Goal: Task Accomplishment & Management: Use online tool/utility

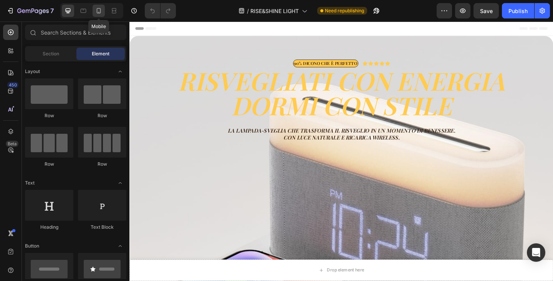
click at [100, 12] on icon at bounding box center [99, 11] width 8 height 8
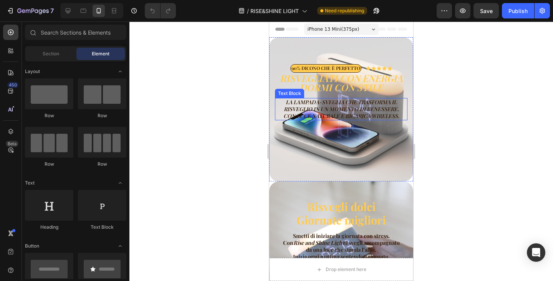
click at [351, 106] on p "La lampada-sveglia che trasforma il risveglio in un momento di benessere. Con l…" at bounding box center [341, 109] width 131 height 21
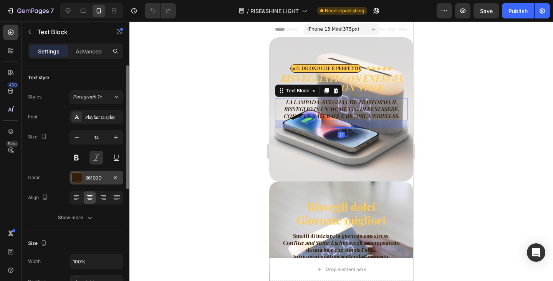
click at [89, 172] on div "361E0D" at bounding box center [97, 178] width 54 height 14
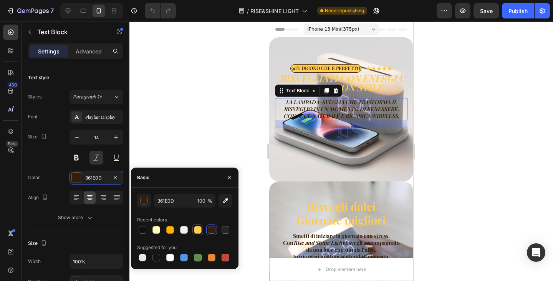
click at [200, 228] on div at bounding box center [198, 230] width 8 height 8
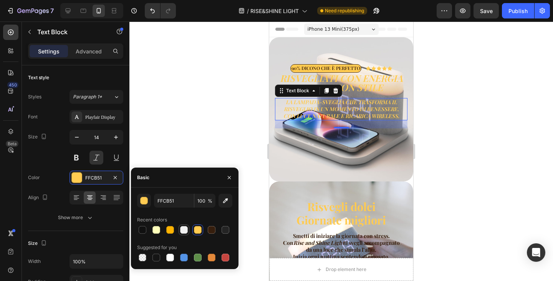
click at [185, 230] on div at bounding box center [184, 230] width 8 height 8
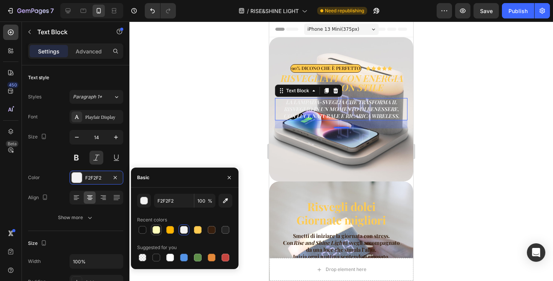
click at [159, 228] on div at bounding box center [156, 230] width 8 height 8
click at [173, 230] on div at bounding box center [170, 230] width 8 height 8
type input "FFB403"
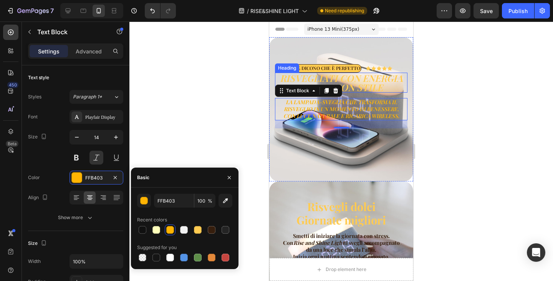
click at [357, 81] on h2 "RISVEGLIATI CON ENERGIA Dormi con stile" at bounding box center [341, 83] width 132 height 20
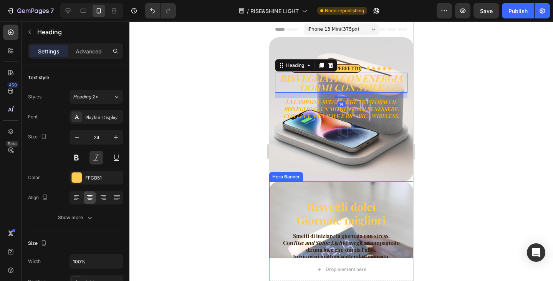
scroll to position [38, 0]
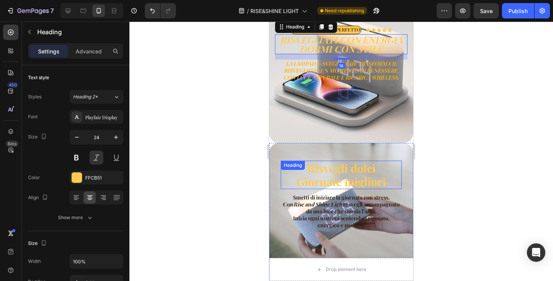
click at [342, 167] on h2 "Risvegli dolci Giornate migliori" at bounding box center [341, 175] width 121 height 28
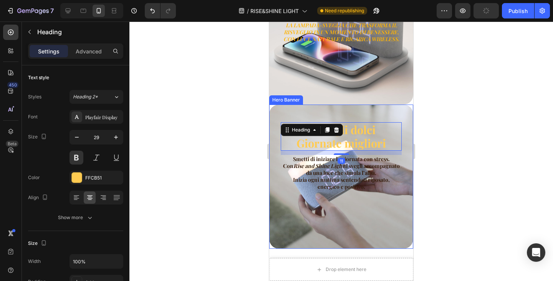
scroll to position [0, 0]
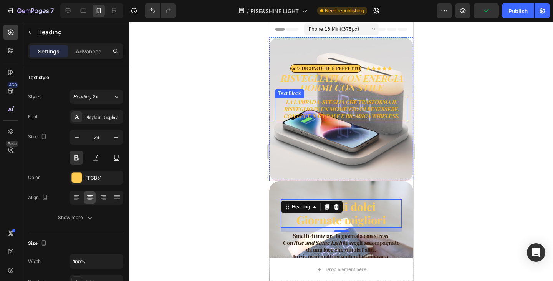
click at [341, 107] on p "La lampada-sveglia che trasforma il risveglio in un momento di benessere. Con l…" at bounding box center [341, 109] width 131 height 21
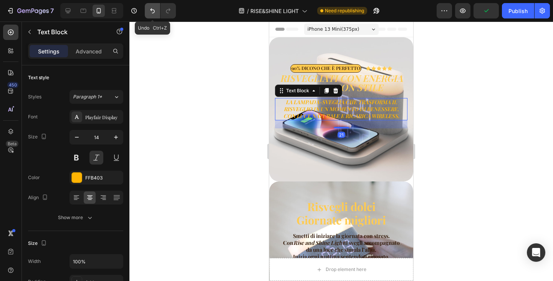
click at [153, 13] on icon "Undo/Redo" at bounding box center [152, 10] width 5 height 5
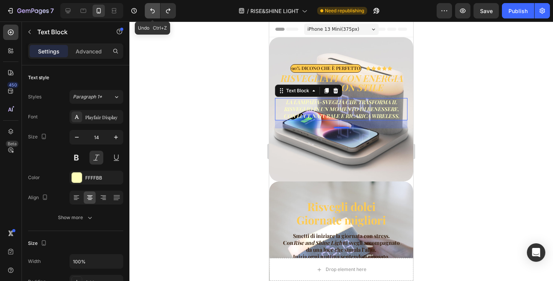
click at [153, 13] on icon "Undo/Redo" at bounding box center [152, 10] width 5 height 5
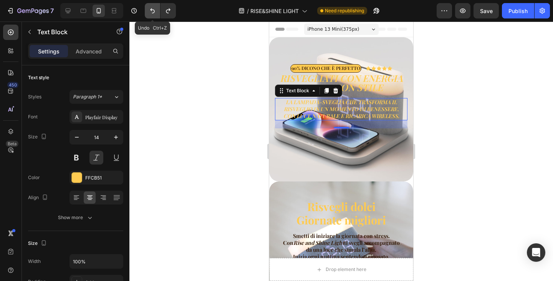
click at [153, 14] on icon "Undo/Redo" at bounding box center [153, 11] width 8 height 8
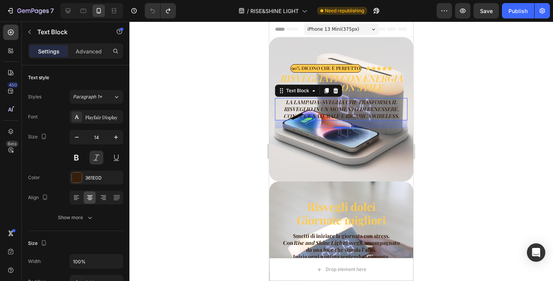
click at [488, 153] on div at bounding box center [341, 151] width 424 height 259
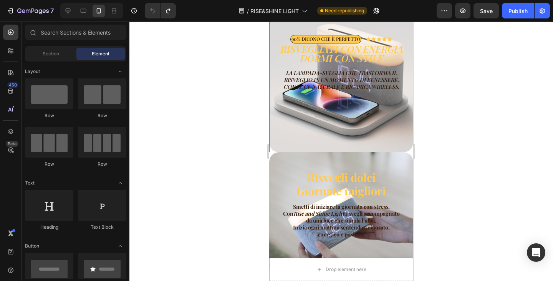
scroll to position [38, 0]
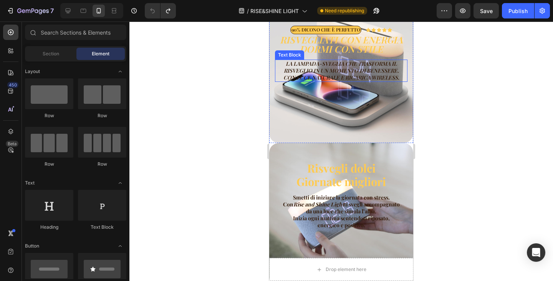
click at [328, 69] on p "La lampada-sveglia che trasforma il risveglio in un momento di benessere. Con l…" at bounding box center [341, 70] width 131 height 21
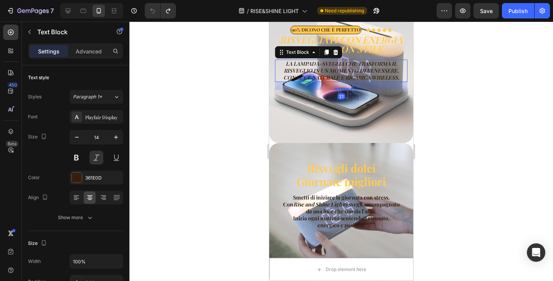
click at [328, 69] on p "La lampada-sveglia che trasforma il risveglio in un momento di benessere. Con l…" at bounding box center [341, 70] width 131 height 21
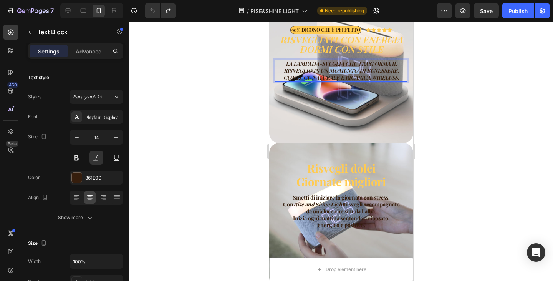
click at [328, 69] on p "La lampada-sveglia che trasforma il risveglio in un momento di benessere. Con l…" at bounding box center [341, 70] width 131 height 21
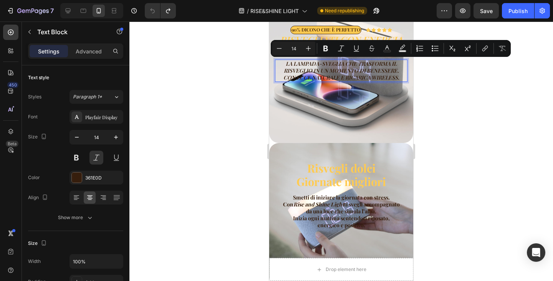
click at [321, 78] on p "La lampada-sveglia che trasforma il risveglio in un momento di benessere. Con l…" at bounding box center [341, 70] width 131 height 21
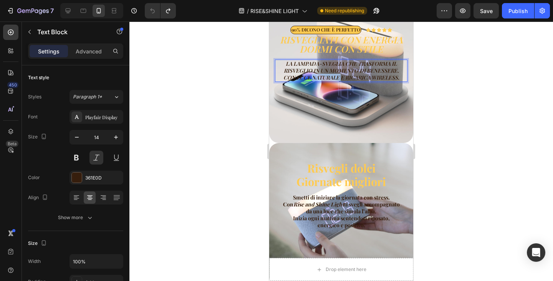
click at [321, 78] on p "La lampada-sveglia che trasforma il risveglio in un momento di benessere. Con l…" at bounding box center [341, 70] width 131 height 21
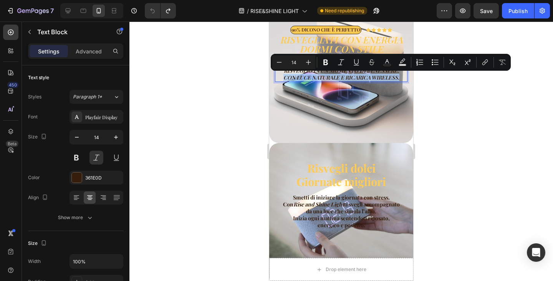
click at [329, 101] on div "Background Image" at bounding box center [341, 71] width 144 height 144
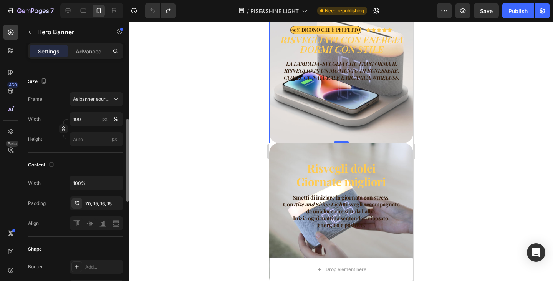
scroll to position [77, 0]
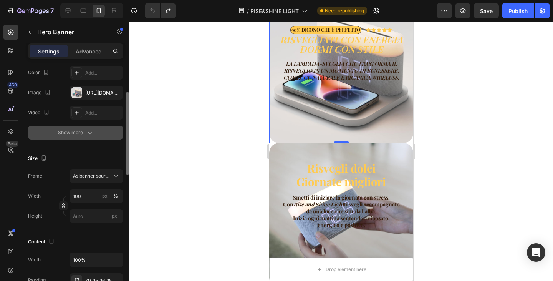
click at [69, 134] on div "Show more" at bounding box center [76, 133] width 36 height 8
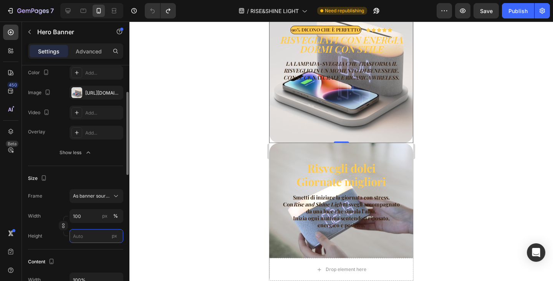
click at [85, 242] on input "px" at bounding box center [97, 236] width 54 height 14
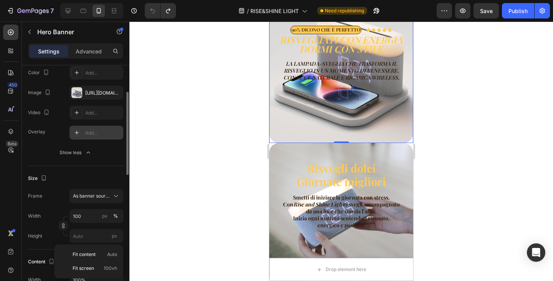
click at [92, 127] on div "Add..." at bounding box center [97, 133] width 54 height 14
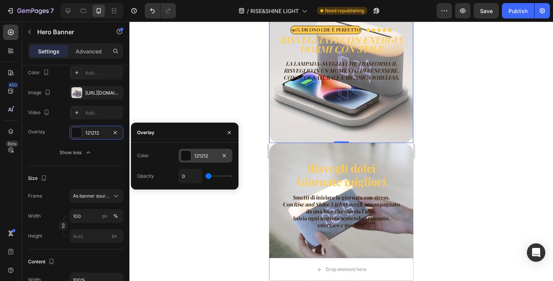
click at [184, 153] on div at bounding box center [186, 156] width 10 height 10
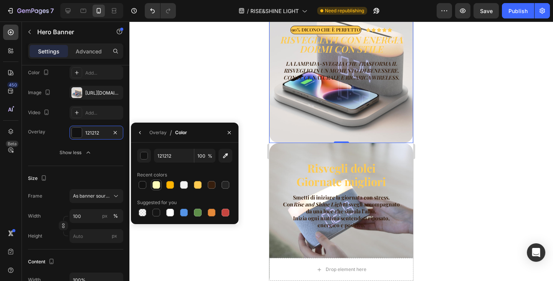
click at [157, 182] on div at bounding box center [156, 185] width 8 height 8
type input "FFFFBB"
click at [99, 130] on div "FFFFBB" at bounding box center [96, 132] width 22 height 7
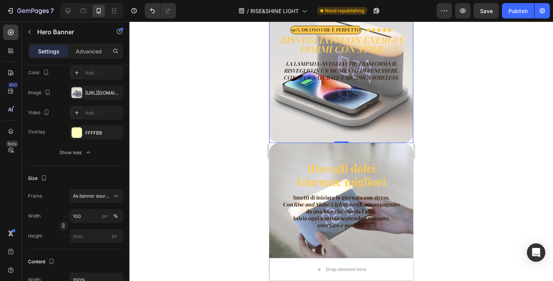
scroll to position [0, 0]
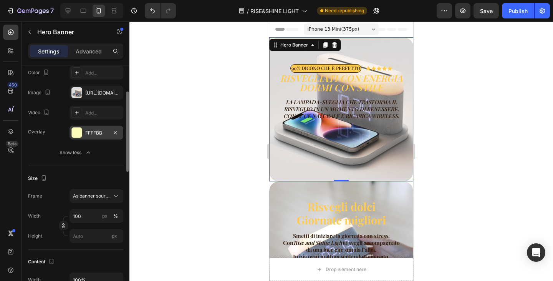
click at [83, 132] on div "FFFFBB" at bounding box center [97, 133] width 54 height 14
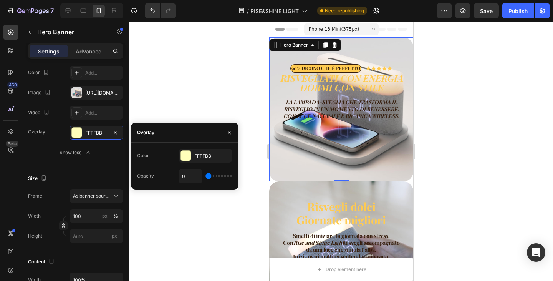
type input "12%"
type input "12"
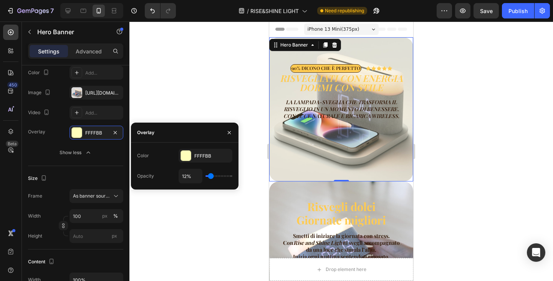
type input "15%"
type input "15"
type input "16%"
type input "16"
type input "19%"
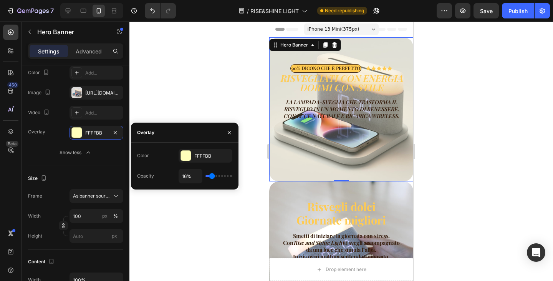
type input "19"
type input "20%"
type input "20"
type input "22%"
type input "22"
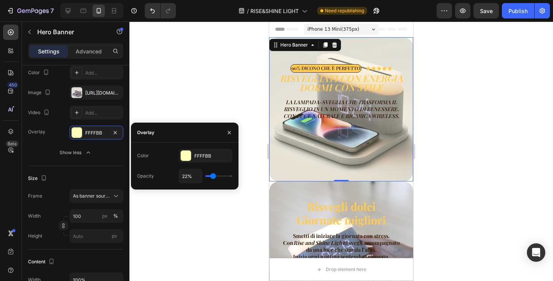
type input "23%"
type input "23"
type input "24%"
type input "24"
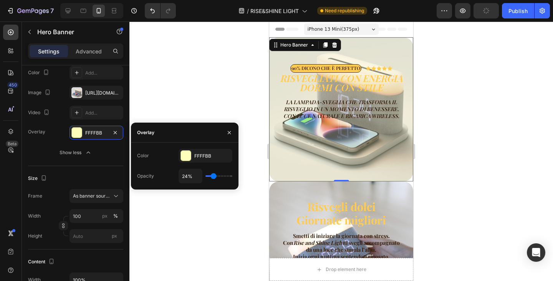
type input "21%"
type input "21"
type input "19%"
type input "19"
type input "22%"
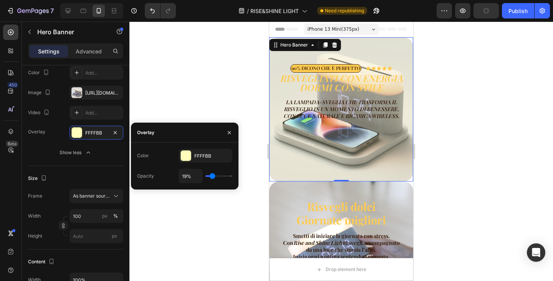
type input "22"
type input "25%"
type input "25"
type input "29%"
type input "29"
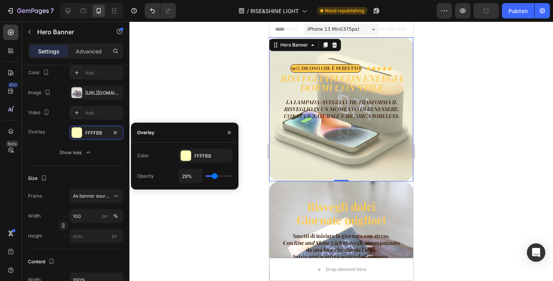
type input "31%"
type input "31"
type input "34%"
type input "34"
type input "37%"
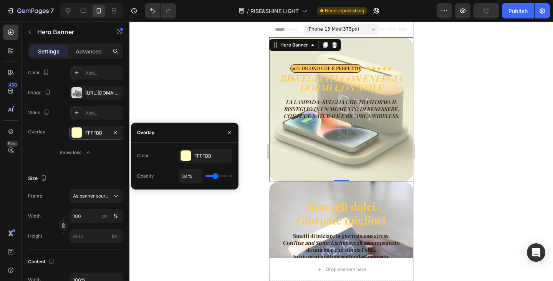
type input "37"
type input "30%"
type input "30"
type input "24%"
type input "24"
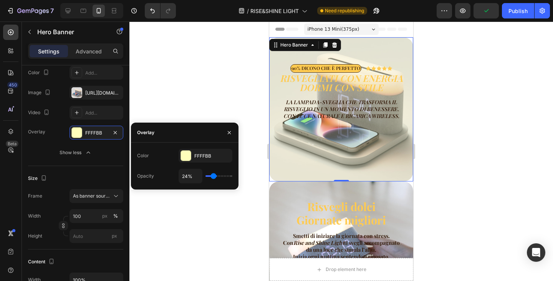
type input "23%"
type input "23"
type input "22%"
type input "22"
type input "19%"
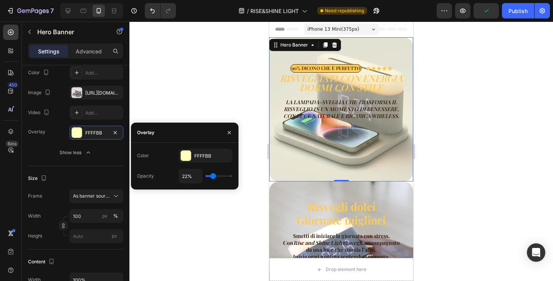
type input "19"
type input "18%"
drag, startPoint x: 210, startPoint y: 174, endPoint x: 19, endPoint y: 110, distance: 201.7
type input "18"
click at [212, 175] on input "range" at bounding box center [218, 176] width 27 height 2
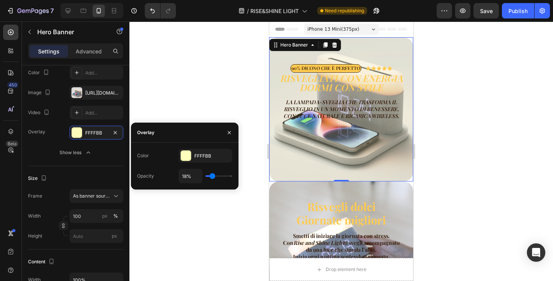
click at [318, 105] on p "La lampada-sveglia che trasforma il risveglio in un momento di benessere. Con l…" at bounding box center [341, 109] width 131 height 21
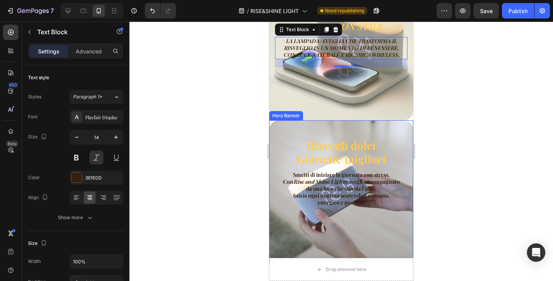
scroll to position [77, 0]
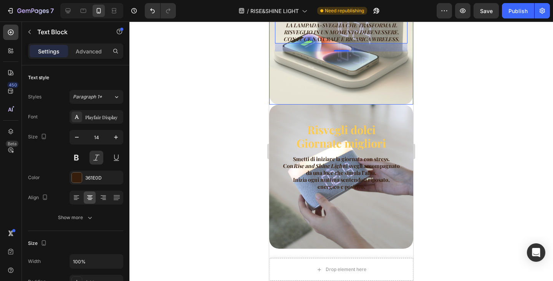
click at [316, 80] on div "Overlay" at bounding box center [341, 32] width 144 height 144
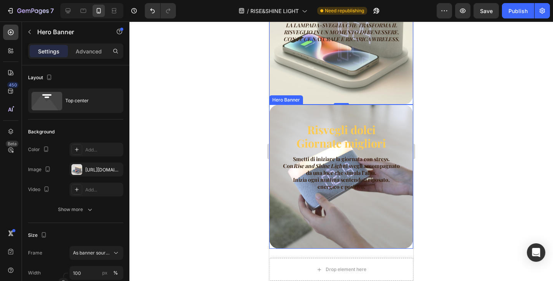
click at [295, 113] on div "Risvegli dolci Giornate migliori Heading Smetti di iniziare la giornata con str…" at bounding box center [341, 156] width 144 height 104
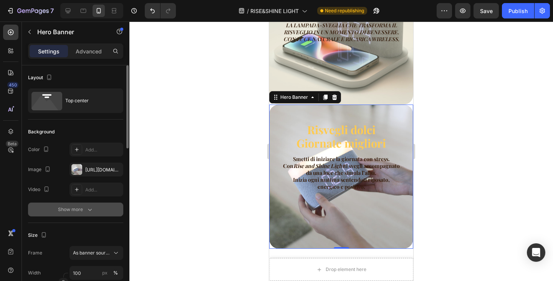
click at [75, 204] on button "Show more" at bounding box center [75, 209] width 95 height 14
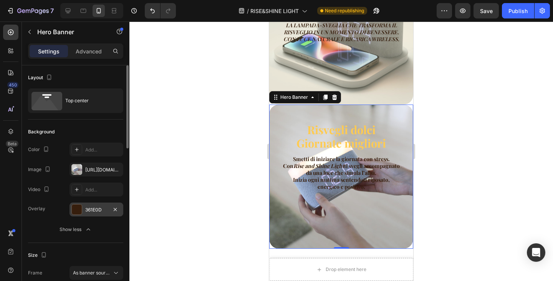
click at [94, 209] on div "361E0D" at bounding box center [96, 209] width 22 height 7
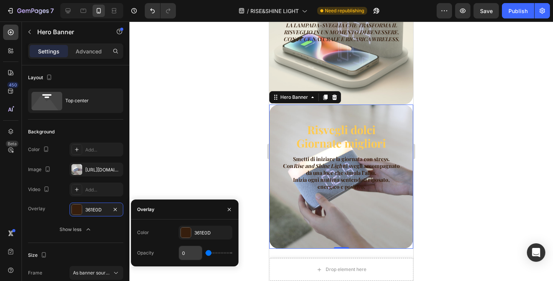
click at [191, 252] on input "0" at bounding box center [190, 253] width 23 height 14
click at [199, 231] on div "361E0D" at bounding box center [205, 232] width 22 height 7
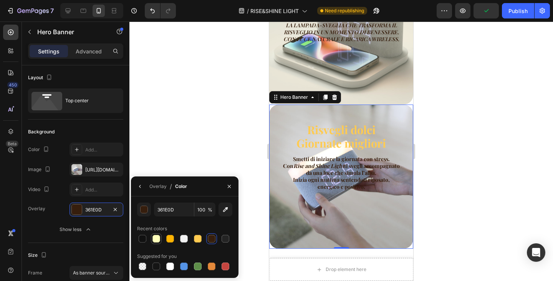
click at [154, 238] on div at bounding box center [156, 239] width 8 height 8
type input "FFFFBB"
click at [330, 55] on div "90% DICONO CHE È PERFETTO Text Block Icon Icon Icon Icon Icon Icon List Row RIS…" at bounding box center [341, 8] width 144 height 97
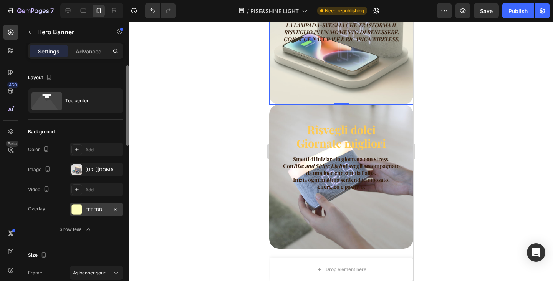
click at [96, 207] on div "FFFFBB" at bounding box center [96, 209] width 22 height 7
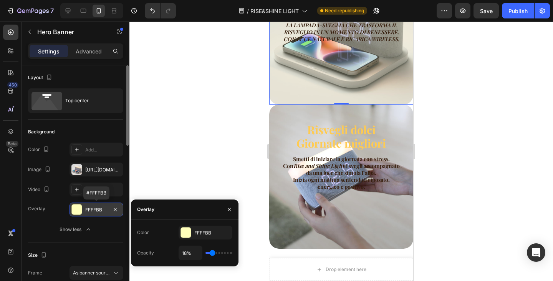
click at [96, 207] on div "FFFFBB" at bounding box center [96, 209] width 22 height 7
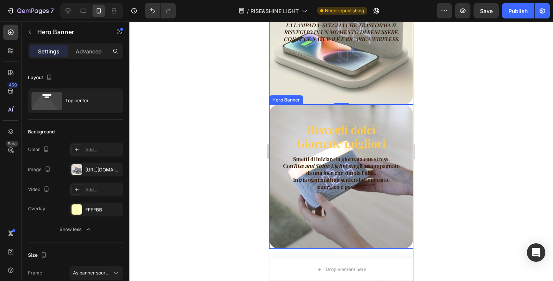
click at [321, 110] on div "Risvegli dolci Giornate migliori Heading Smetti di iniziare la giornata con str…" at bounding box center [341, 156] width 144 height 104
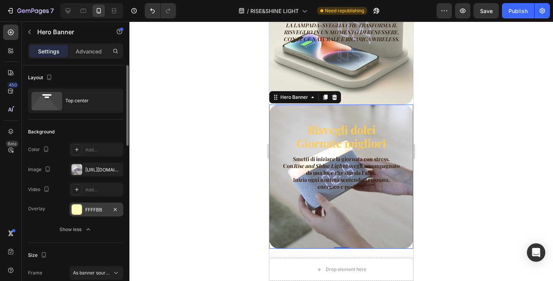
click at [98, 214] on div "FFFFBB" at bounding box center [97, 209] width 54 height 14
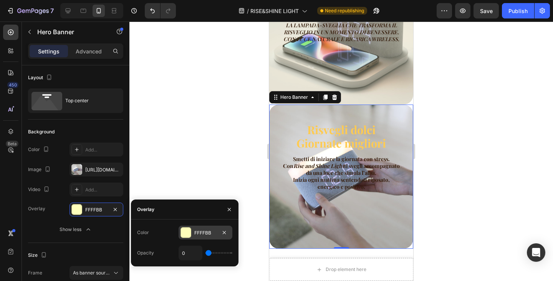
click at [204, 230] on div "FFFFBB" at bounding box center [205, 232] width 22 height 7
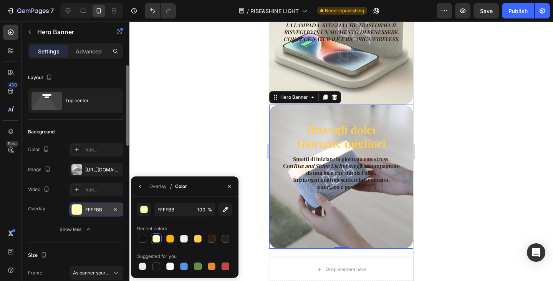
click at [99, 211] on div "FFFFBB" at bounding box center [96, 209] width 22 height 7
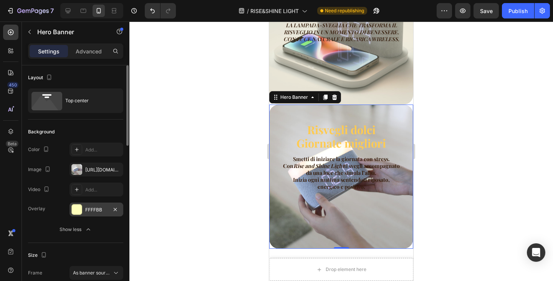
click at [106, 204] on div "FFFFBB" at bounding box center [97, 209] width 54 height 14
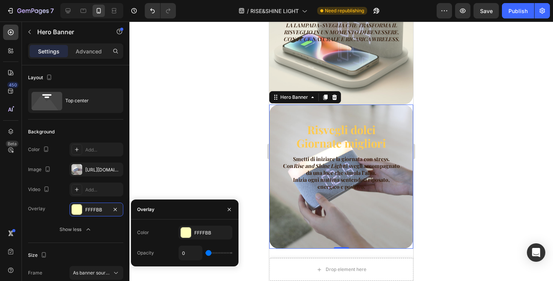
type input "18%"
type input "18"
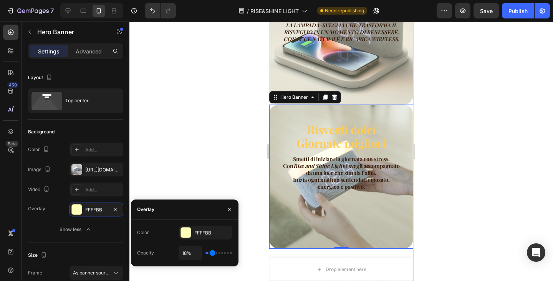
type input "20%"
type input "20"
type input "15%"
type input "15"
type input "14%"
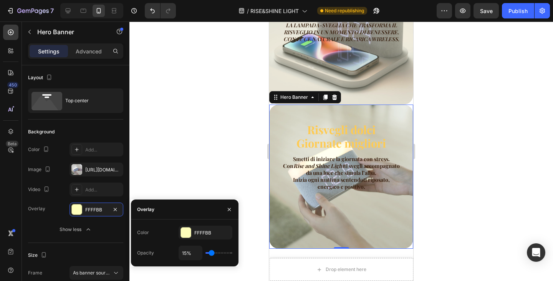
type input "14"
type input "12%"
type input "12"
type input "14%"
type input "14"
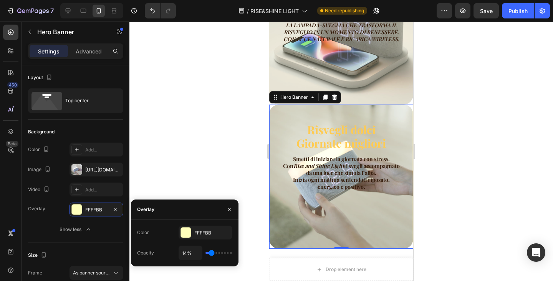
type input "17%"
type input "17"
type input "19%"
type input "19"
type input "18%"
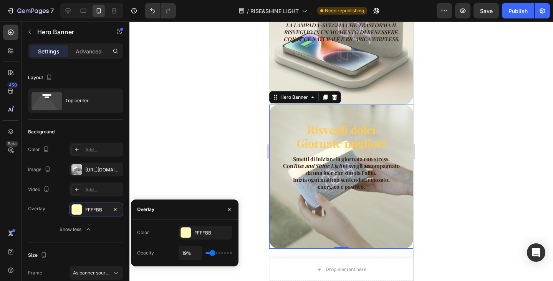
type input "18"
type input "17%"
type input "17"
type input "16%"
type input "16"
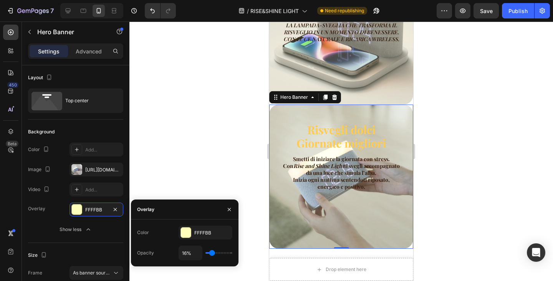
type input "15%"
type input "15"
type input "16%"
type input "16"
type input "17%"
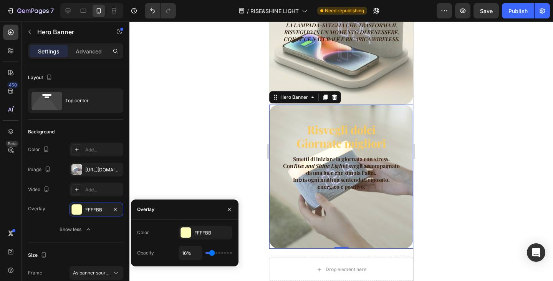
type input "17"
type input "18%"
drag, startPoint x: 208, startPoint y: 252, endPoint x: 212, endPoint y: 253, distance: 3.9
type input "18"
click at [212, 253] on input "range" at bounding box center [218, 253] width 27 height 2
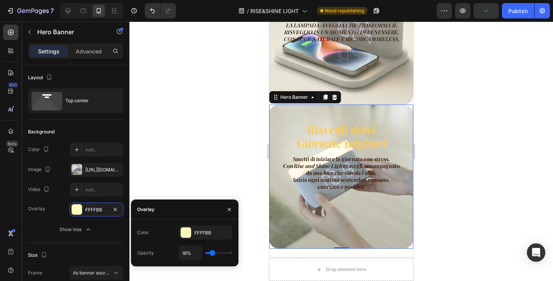
click at [454, 177] on div at bounding box center [341, 151] width 424 height 259
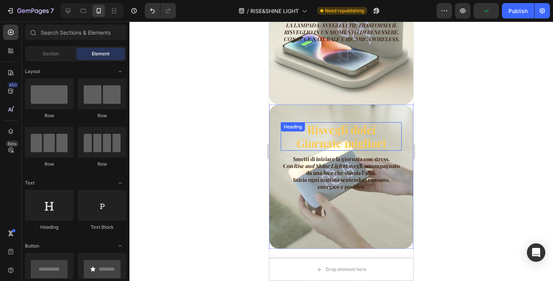
click at [349, 124] on h2 "Risvegli dolci Giornate migliori" at bounding box center [341, 136] width 121 height 28
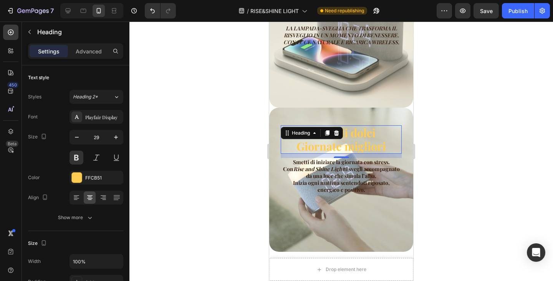
scroll to position [0, 0]
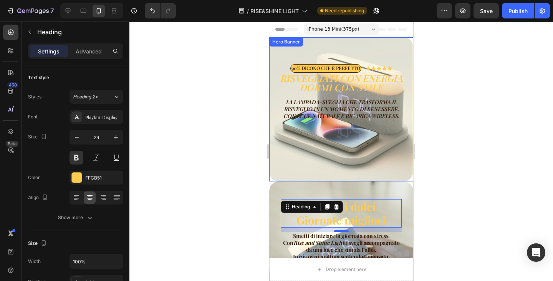
click at [355, 144] on div "Overlay" at bounding box center [341, 109] width 144 height 144
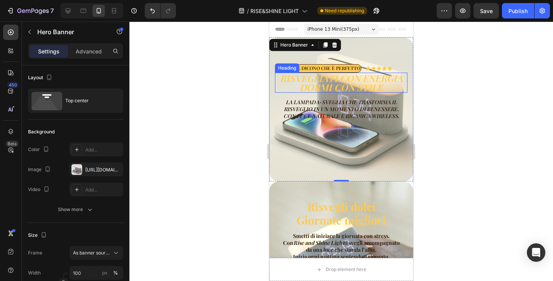
click at [351, 83] on h2 "RISVEGLIATI CON ENERGIA Dormi con stile" at bounding box center [341, 83] width 132 height 20
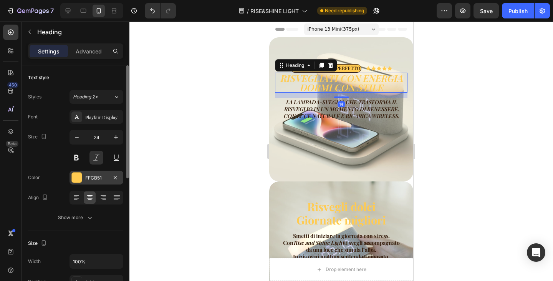
click at [78, 177] on div at bounding box center [77, 177] width 10 height 10
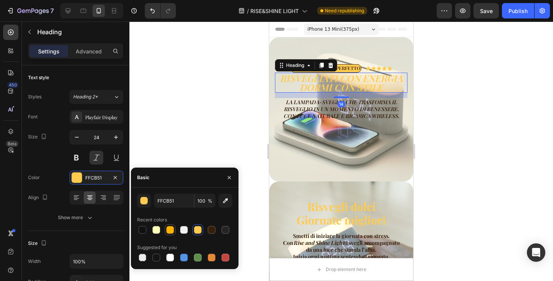
click at [169, 227] on div at bounding box center [170, 230] width 8 height 8
type input "FFB403"
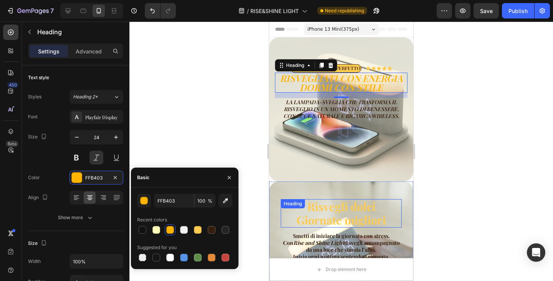
click at [343, 203] on h2 "Risvegli dolci Giornate migliori" at bounding box center [341, 213] width 121 height 28
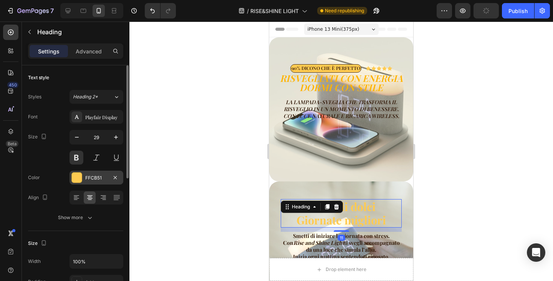
click at [74, 178] on div at bounding box center [77, 177] width 10 height 10
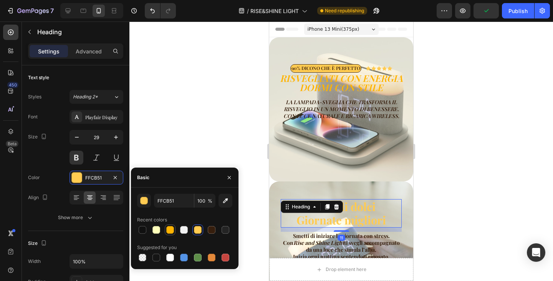
click at [171, 228] on div at bounding box center [170, 230] width 8 height 8
type input "FFB403"
click at [381, 221] on h2 "Risvegli dolci Giornate migliori" at bounding box center [341, 213] width 121 height 28
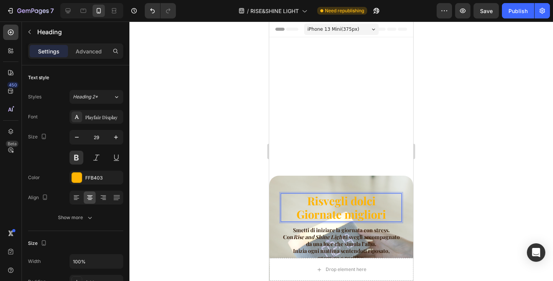
scroll to position [307, 0]
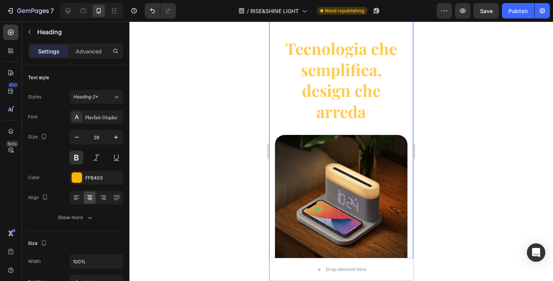
click at [352, 90] on h2 "Tecnologia che semplifica, design che arreda" at bounding box center [341, 79] width 120 height 85
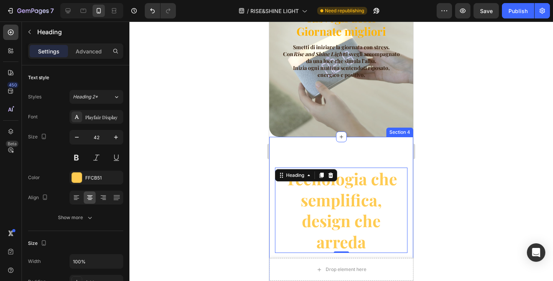
scroll to position [192, 0]
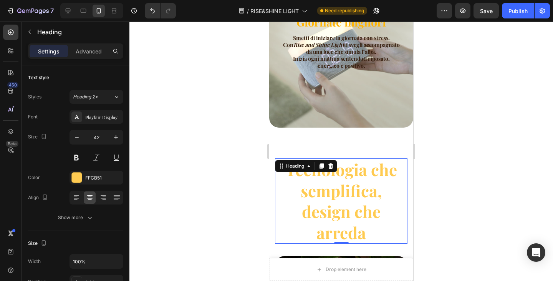
click at [373, 191] on h2 "Tecnologia che semplifica, design che arreda" at bounding box center [341, 200] width 120 height 85
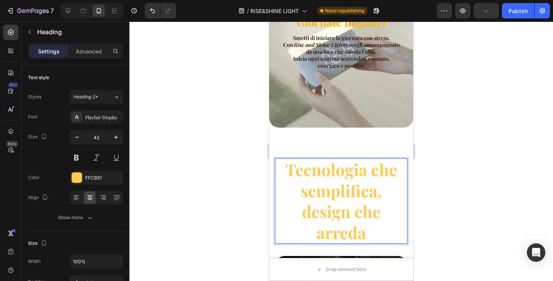
click at [377, 190] on p "Tecnologia che semplifica, design che arreda" at bounding box center [341, 201] width 119 height 84
click at [378, 190] on p "Tecnologia che semplifica, design che arreda" at bounding box center [341, 201] width 119 height 84
click at [308, 208] on p "Tecnologia che semplifica design che arreda" at bounding box center [341, 201] width 119 height 84
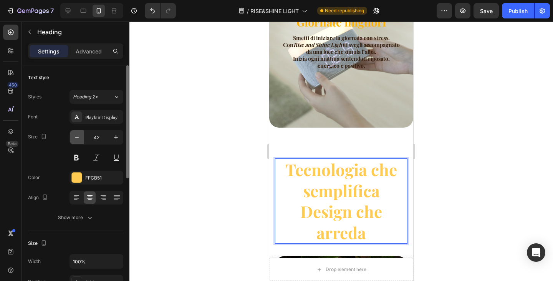
click at [75, 137] on icon "button" at bounding box center [77, 137] width 8 height 8
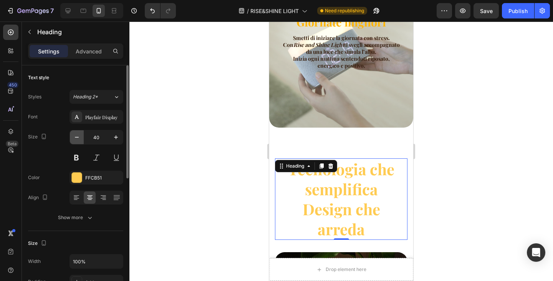
click at [75, 137] on icon "button" at bounding box center [77, 137] width 8 height 8
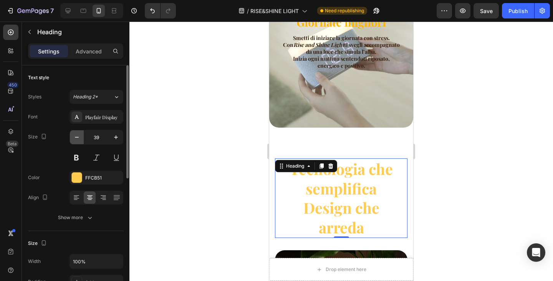
click at [75, 137] on icon "button" at bounding box center [77, 137] width 8 height 8
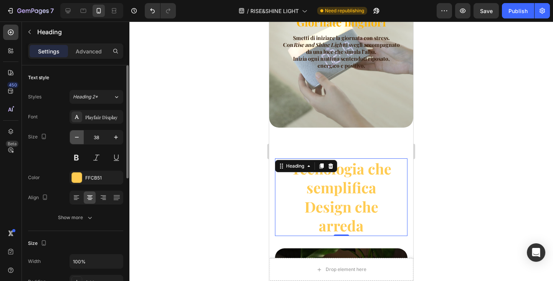
click at [75, 137] on icon "button" at bounding box center [77, 137] width 8 height 8
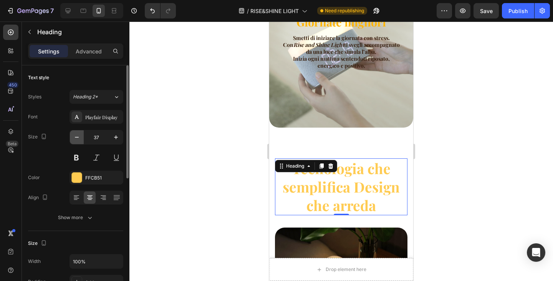
click at [75, 137] on icon "button" at bounding box center [77, 137] width 8 height 8
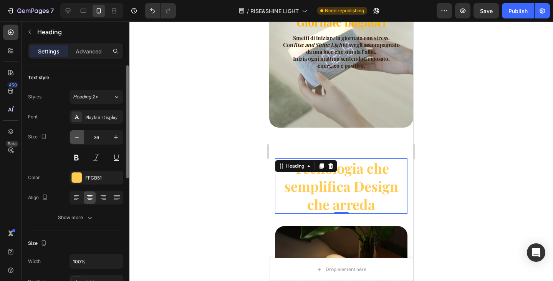
click at [75, 137] on icon "button" at bounding box center [77, 137] width 8 height 8
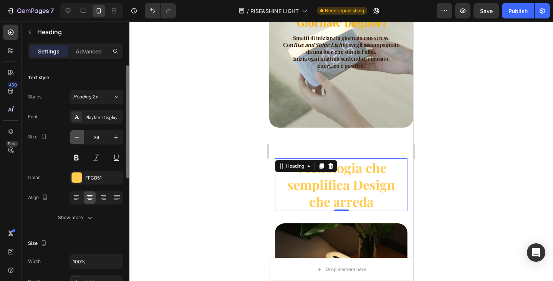
click at [75, 137] on icon "button" at bounding box center [77, 137] width 8 height 8
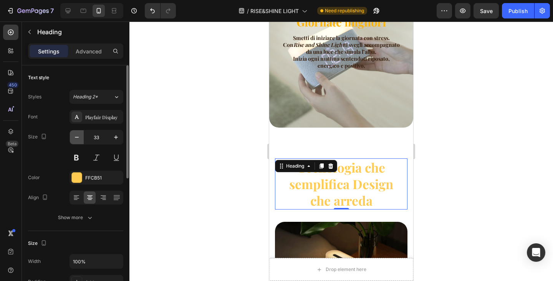
click at [75, 137] on icon "button" at bounding box center [77, 137] width 8 height 8
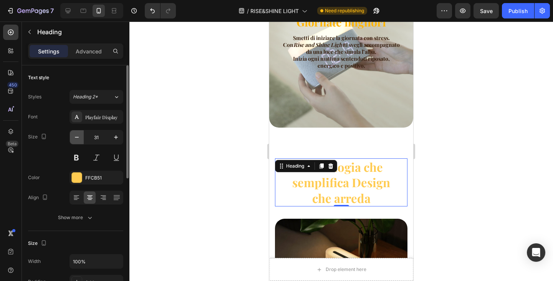
click at [75, 137] on icon "button" at bounding box center [77, 137] width 8 height 8
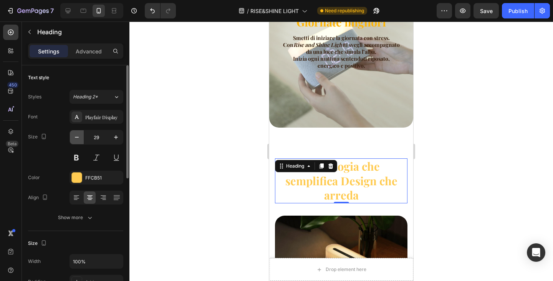
click at [75, 137] on icon "button" at bounding box center [77, 137] width 8 height 8
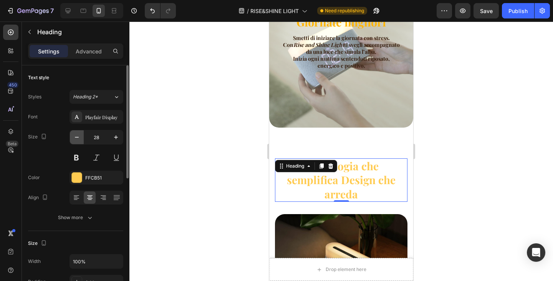
click at [75, 137] on icon "button" at bounding box center [77, 137] width 8 height 8
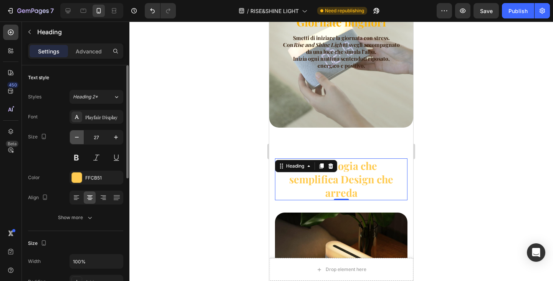
click at [75, 137] on icon "button" at bounding box center [77, 137] width 8 height 8
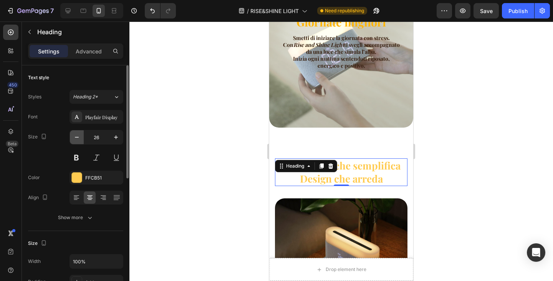
click at [75, 137] on icon "button" at bounding box center [77, 137] width 8 height 8
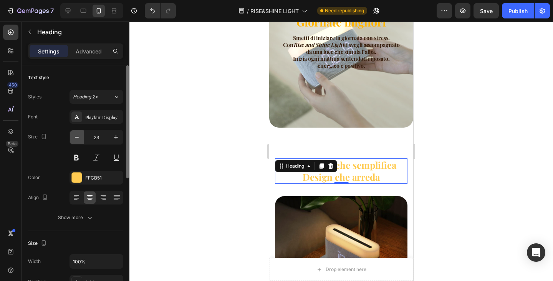
click at [75, 137] on icon "button" at bounding box center [77, 137] width 8 height 8
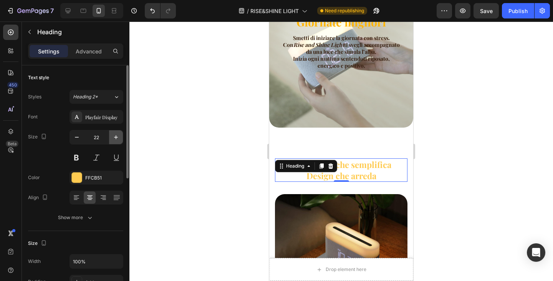
click at [113, 137] on icon "button" at bounding box center [116, 137] width 8 height 8
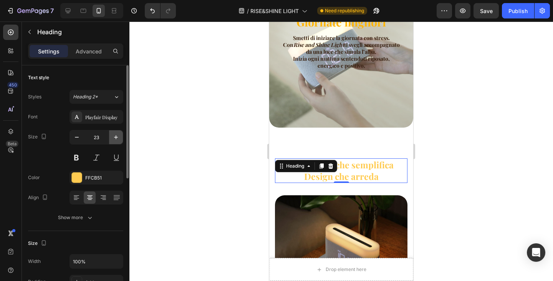
click at [113, 137] on icon "button" at bounding box center [116, 137] width 8 height 8
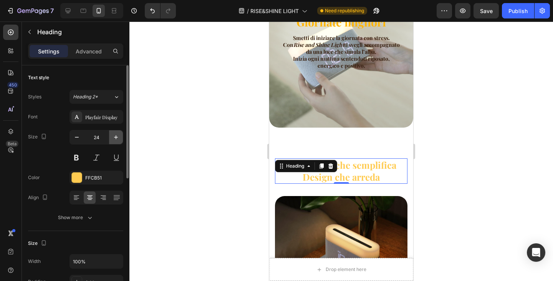
click at [113, 137] on icon "button" at bounding box center [116, 137] width 8 height 8
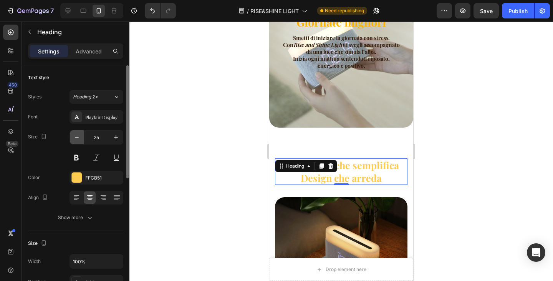
click at [76, 136] on icon "button" at bounding box center [77, 137] width 8 height 8
type input "24"
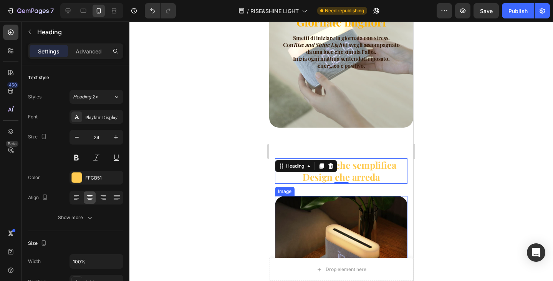
click at [350, 197] on img at bounding box center [341, 262] width 132 height 132
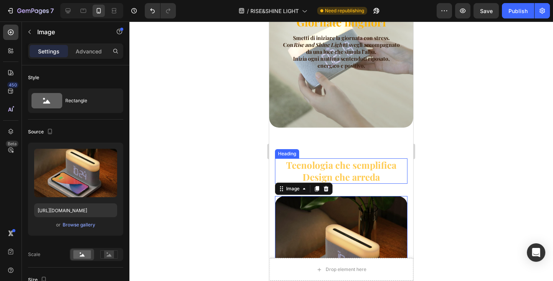
click at [370, 172] on p "Tecnologia che semplifica Design che arreda" at bounding box center [341, 171] width 119 height 24
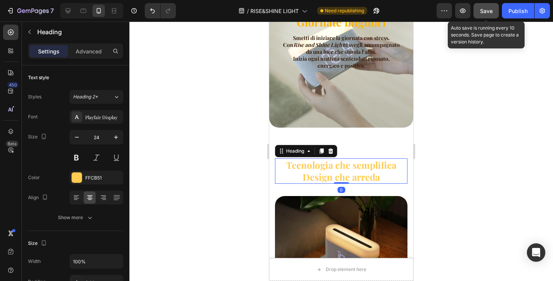
click at [485, 12] on span "Save" at bounding box center [486, 11] width 13 height 7
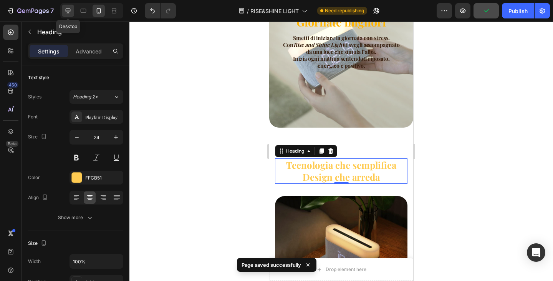
click at [67, 13] on icon at bounding box center [68, 10] width 5 height 5
type input "48"
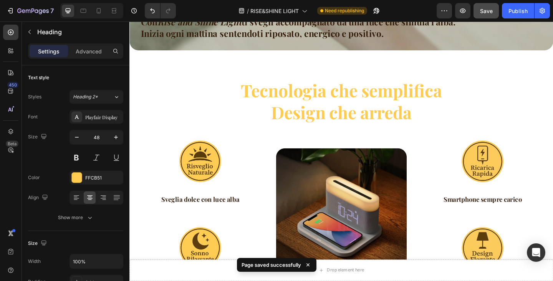
scroll to position [538, 0]
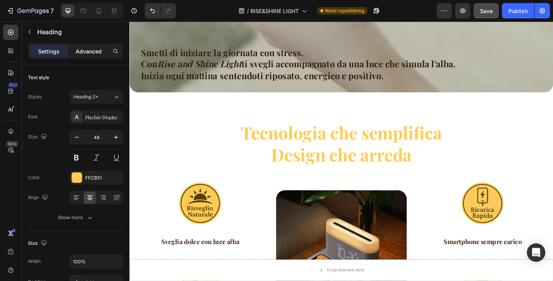
click at [88, 55] on p "Advanced" at bounding box center [89, 51] width 26 height 8
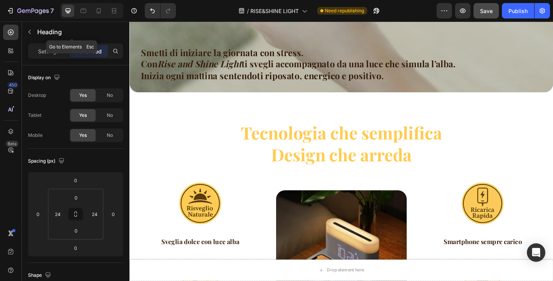
click at [34, 30] on button "button" at bounding box center [29, 32] width 12 height 12
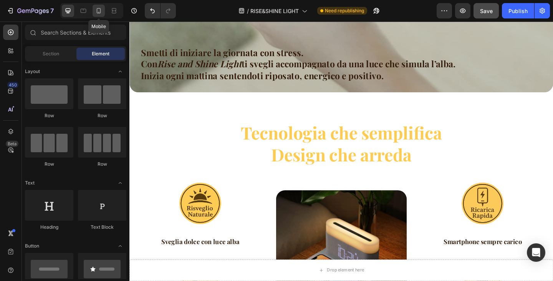
drag, startPoint x: 99, startPoint y: 15, endPoint x: 57, endPoint y: 67, distance: 66.6
click at [99, 15] on div at bounding box center [99, 11] width 12 height 12
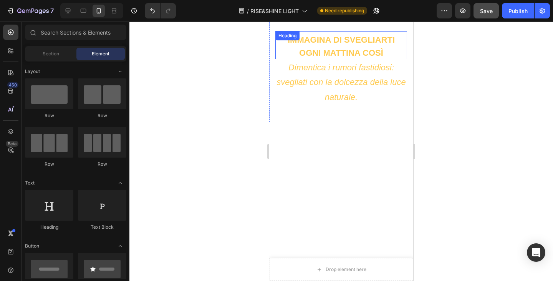
scroll to position [730, 0]
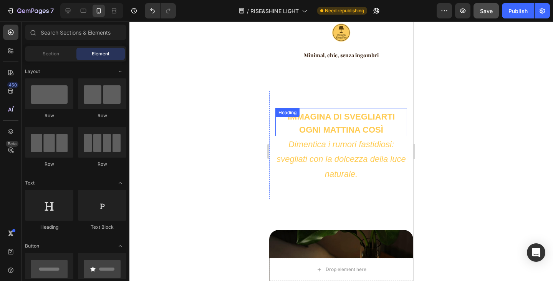
click at [340, 112] on span "IMMAGINA DI SVEGLIARTI OGNI MATTINA COSÌ" at bounding box center [341, 123] width 107 height 23
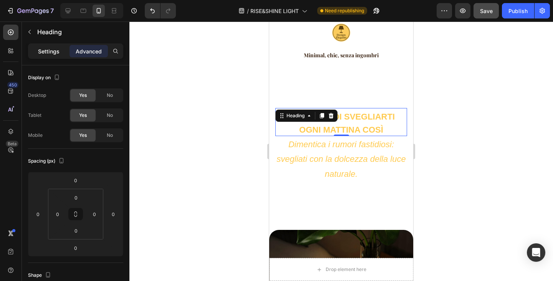
click at [50, 55] on div "Settings" at bounding box center [49, 51] width 38 height 12
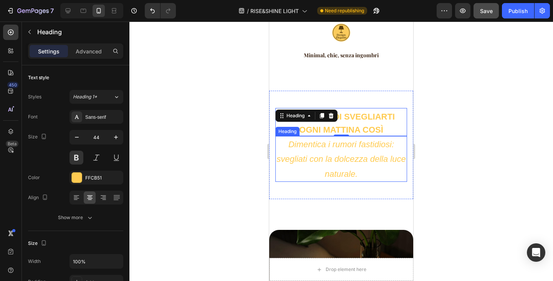
click at [336, 155] on span "Dimentica i rumori fastidiosi: svegliati con la dolcezza della luce naturale." at bounding box center [340, 158] width 129 height 39
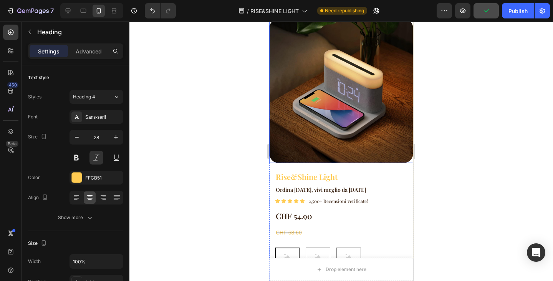
scroll to position [960, 0]
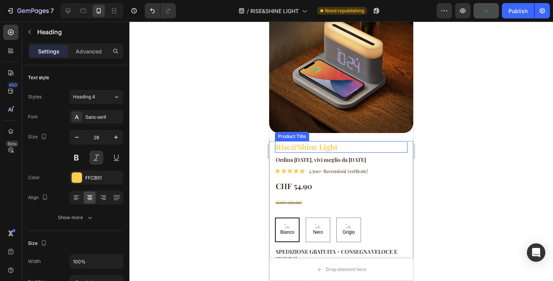
click at [310, 141] on h1 "Rise&Shine Light" at bounding box center [341, 147] width 132 height 12
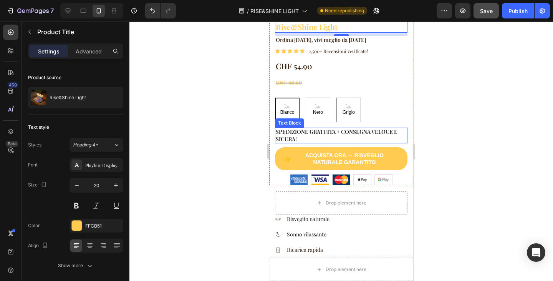
scroll to position [1037, 0]
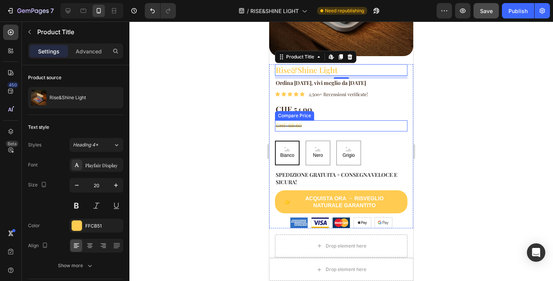
click at [300, 122] on div "CHF 68.60" at bounding box center [341, 125] width 132 height 11
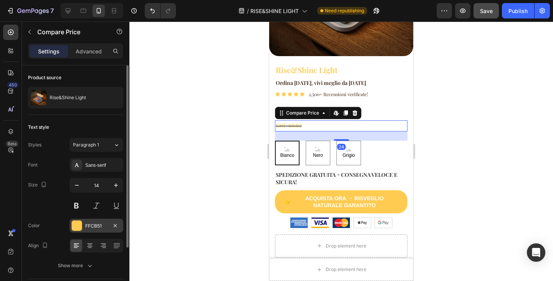
click at [93, 225] on div "FFCB51" at bounding box center [96, 225] width 22 height 7
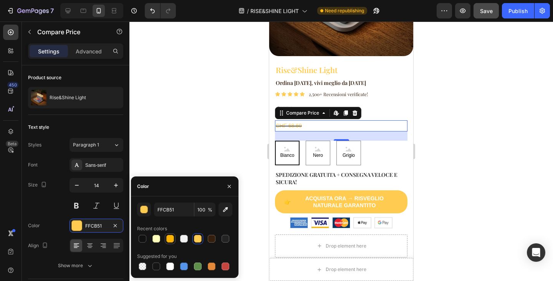
click at [171, 240] on div at bounding box center [170, 239] width 8 height 8
type input "FFB403"
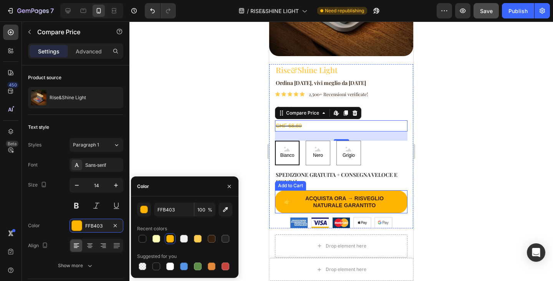
scroll to position [1152, 0]
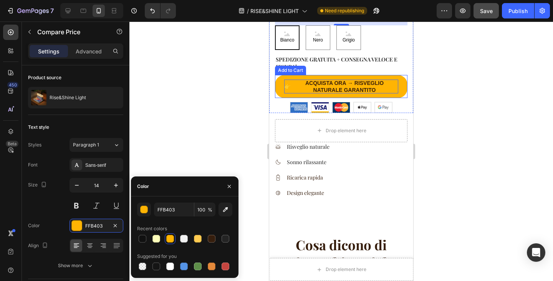
click at [346, 82] on strong "Acquista Ora → Risveglio Naturale Garantito" at bounding box center [345, 86] width 108 height 14
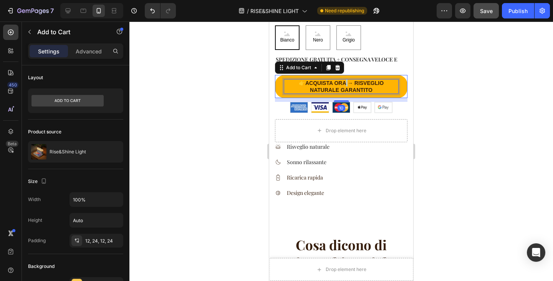
click at [345, 80] on p "👉 Acquista Ora → Risveglio Naturale Garantito" at bounding box center [341, 86] width 114 height 14
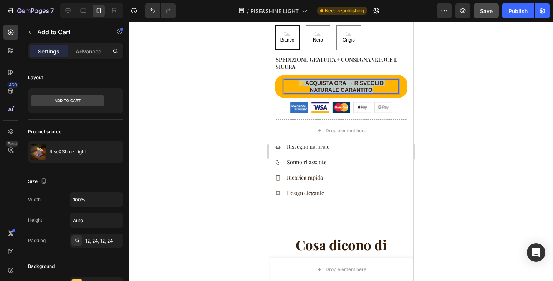
click at [345, 80] on p "👉 Acquista Ora → Risveglio Naturale Garantito" at bounding box center [341, 86] width 114 height 14
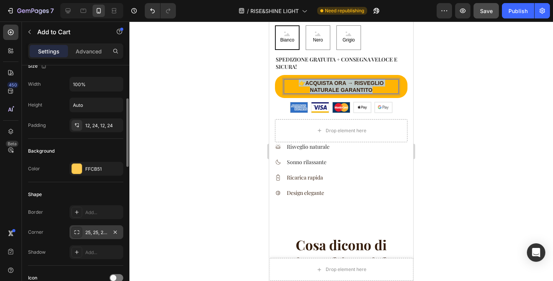
scroll to position [230, 0]
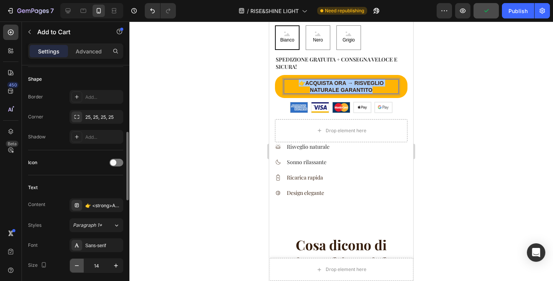
click at [80, 266] on icon "button" at bounding box center [77, 266] width 8 height 8
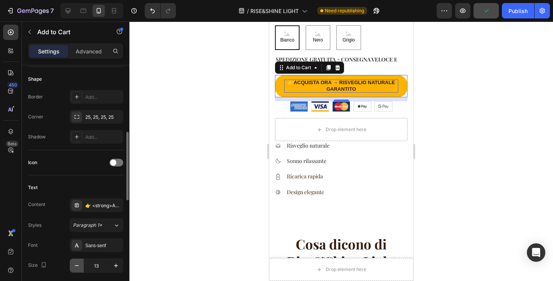
click at [80, 266] on icon "button" at bounding box center [77, 266] width 8 height 8
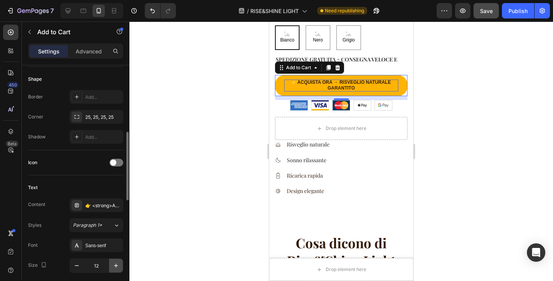
click at [115, 265] on icon "button" at bounding box center [116, 266] width 8 height 8
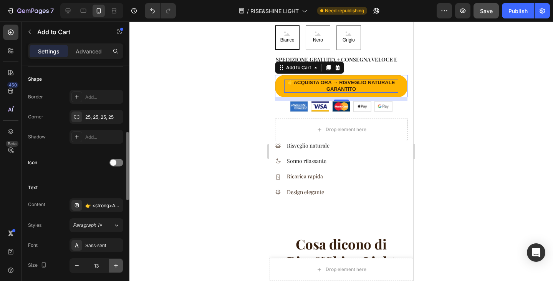
click at [115, 265] on icon "button" at bounding box center [116, 266] width 8 height 8
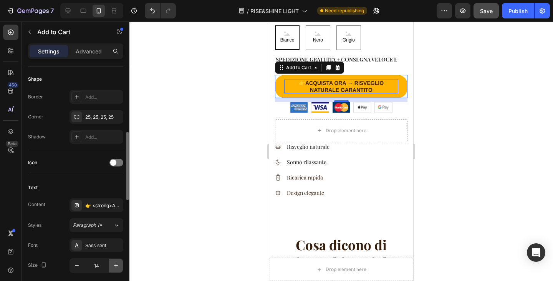
click at [115, 265] on icon "button" at bounding box center [116, 266] width 8 height 8
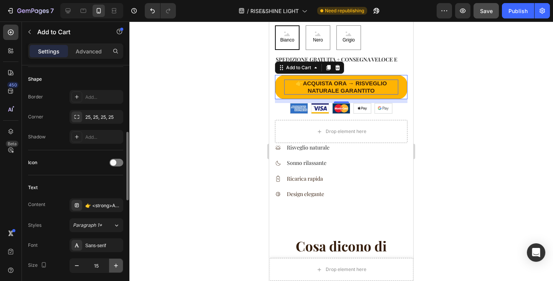
click at [115, 265] on icon "button" at bounding box center [116, 266] width 8 height 8
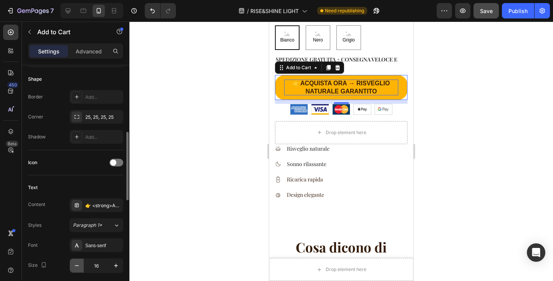
click at [79, 266] on icon "button" at bounding box center [77, 266] width 8 height 8
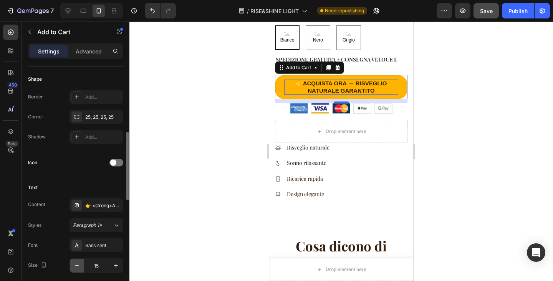
click at [79, 266] on icon "button" at bounding box center [77, 266] width 8 height 8
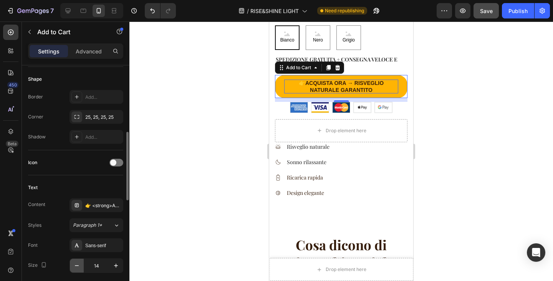
click at [79, 266] on icon "button" at bounding box center [77, 266] width 8 height 8
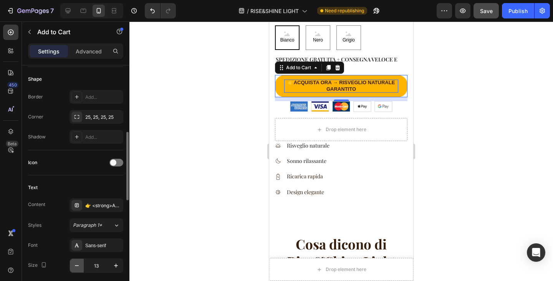
click at [79, 266] on icon "button" at bounding box center [77, 266] width 8 height 8
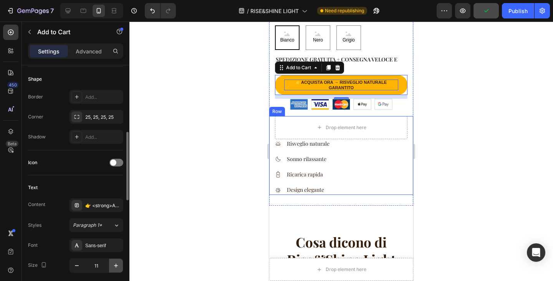
click at [113, 268] on icon "button" at bounding box center [116, 266] width 8 height 8
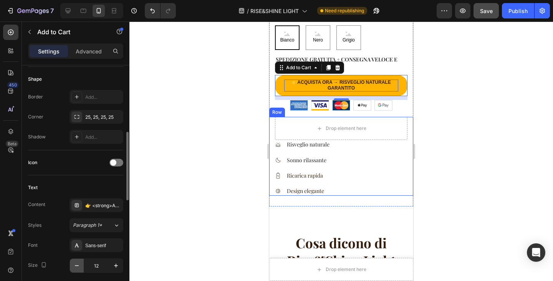
click at [81, 267] on button "button" at bounding box center [77, 265] width 14 height 14
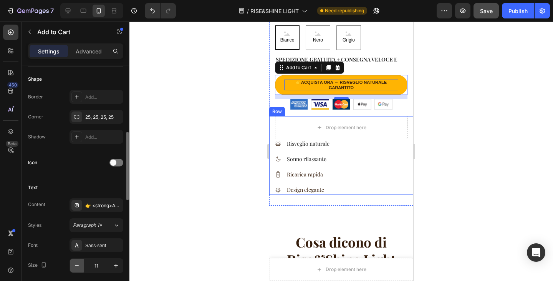
click at [81, 267] on button "button" at bounding box center [77, 265] width 14 height 14
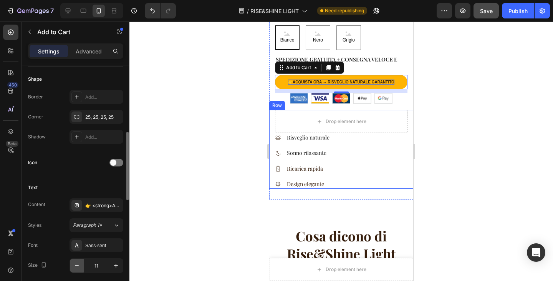
type input "10"
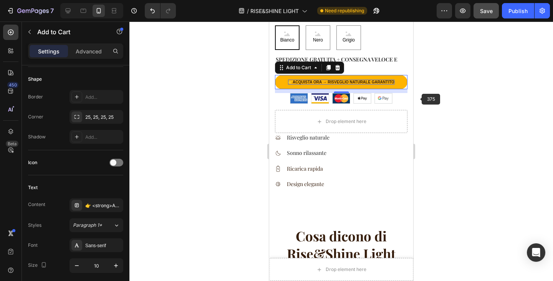
click at [418, 98] on div at bounding box center [341, 151] width 424 height 259
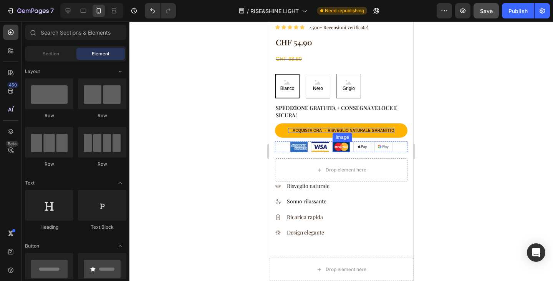
scroll to position [1075, 0]
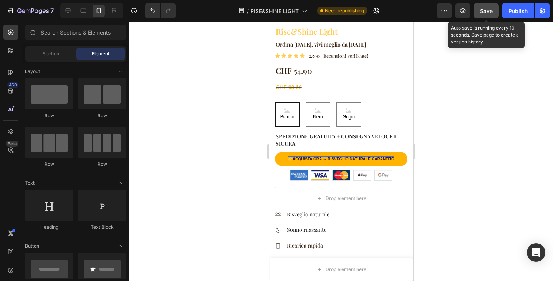
click at [482, 15] on div "Save" at bounding box center [486, 11] width 13 height 8
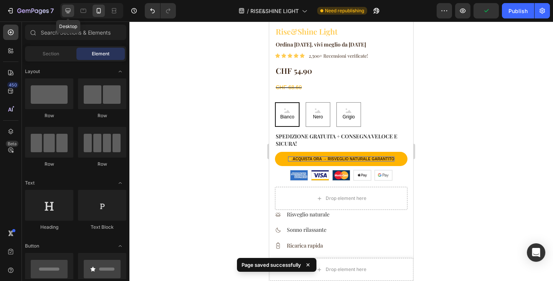
drag, startPoint x: 69, startPoint y: 9, endPoint x: 10, endPoint y: 16, distance: 59.5
click at [69, 9] on icon at bounding box center [68, 11] width 8 height 8
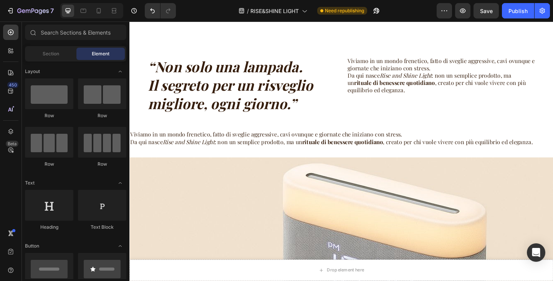
scroll to position [1349, 0]
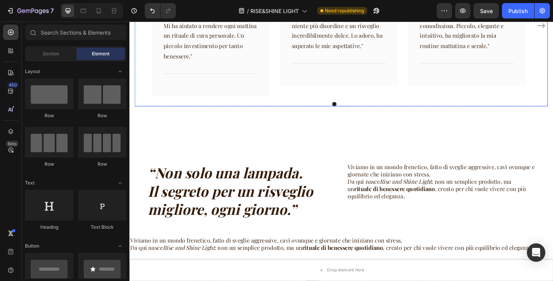
click at [358, 109] on button "Dot" at bounding box center [360, 111] width 5 height 5
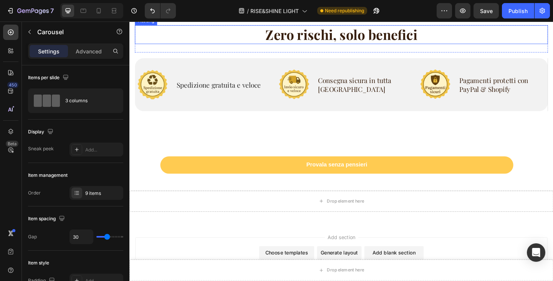
scroll to position [2386, 0]
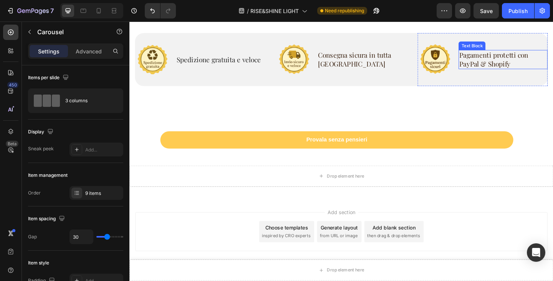
click at [517, 72] on p "Pagamenti protetti con PayPal & Shopify" at bounding box center [535, 62] width 95 height 19
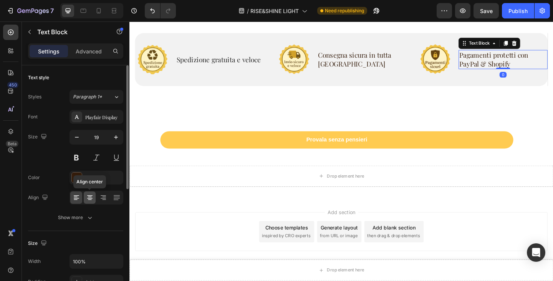
click at [88, 200] on icon at bounding box center [90, 198] width 8 height 8
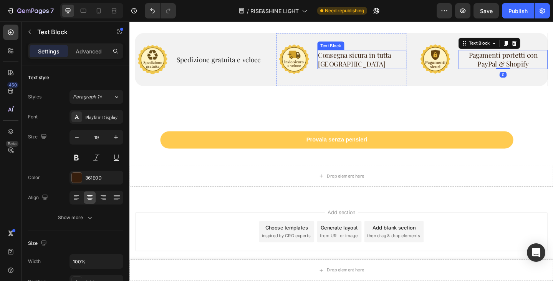
click at [366, 72] on p "Consegna sicura in tutta Italia" at bounding box center [382, 62] width 96 height 19
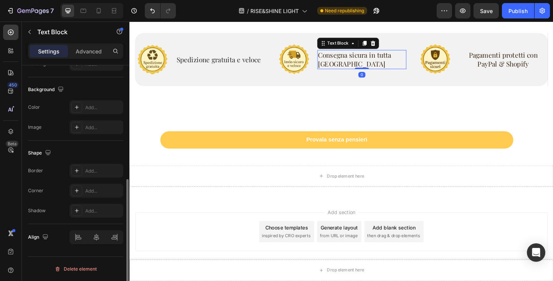
scroll to position [64, 0]
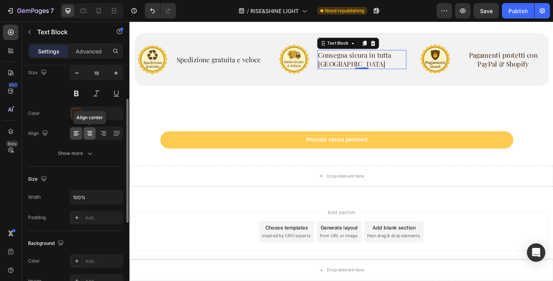
click at [91, 135] on icon at bounding box center [90, 135] width 4 height 1
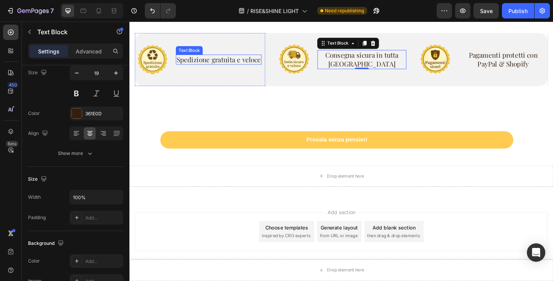
click at [221, 68] on p "Spedizione gratuita e veloce" at bounding box center [226, 63] width 92 height 10
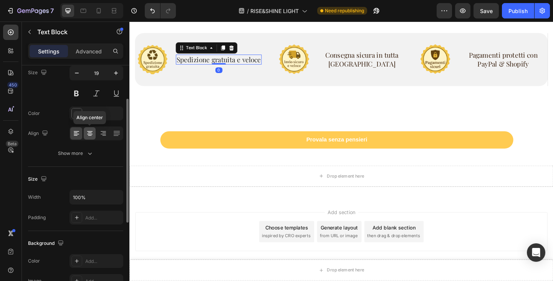
click at [91, 132] on icon at bounding box center [90, 132] width 4 height 1
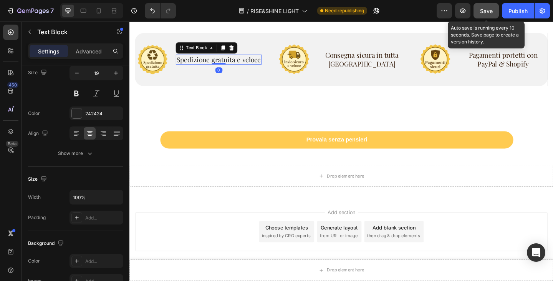
click at [490, 6] on button "Save" at bounding box center [486, 10] width 25 height 15
click at [478, 12] on button "Save" at bounding box center [486, 10] width 25 height 15
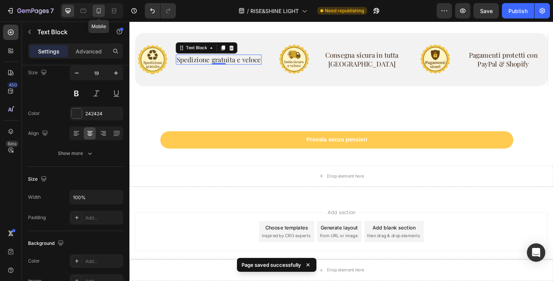
click at [100, 12] on icon at bounding box center [99, 10] width 4 height 5
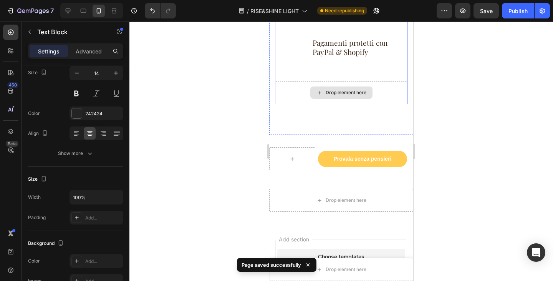
scroll to position [2517, 0]
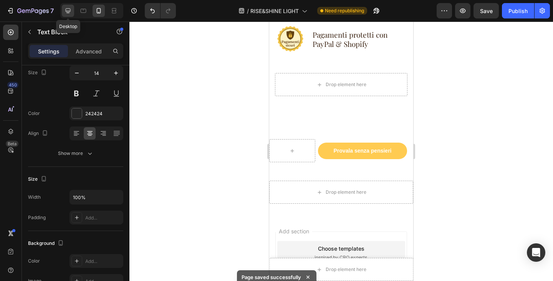
click at [67, 13] on icon at bounding box center [68, 10] width 5 height 5
type input "19"
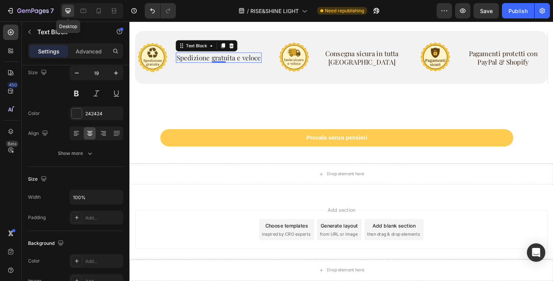
scroll to position [2491, 0]
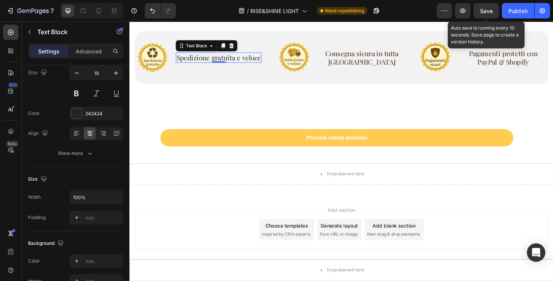
click at [485, 13] on span "Save" at bounding box center [486, 11] width 13 height 7
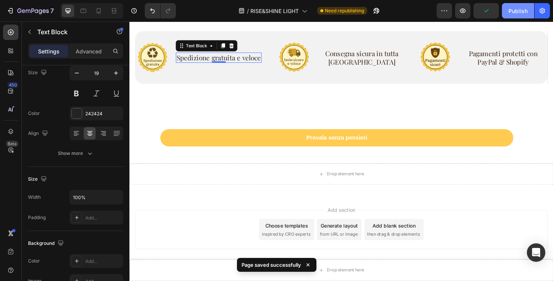
click at [512, 10] on div "Publish" at bounding box center [517, 11] width 19 height 8
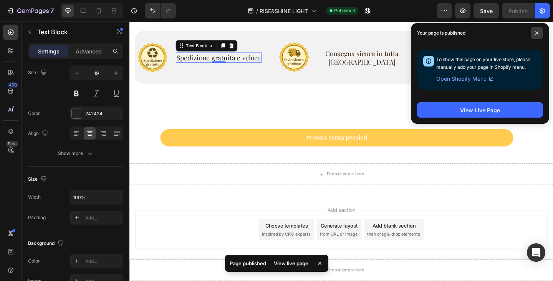
click at [539, 31] on span at bounding box center [537, 33] width 12 height 12
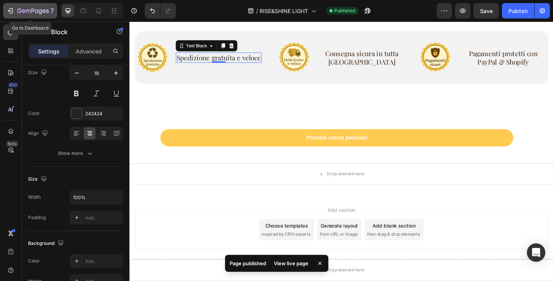
click at [10, 7] on div "7" at bounding box center [30, 10] width 47 height 9
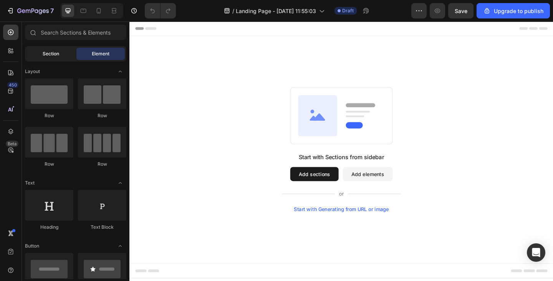
click at [55, 57] on div "Section" at bounding box center [50, 54] width 48 height 12
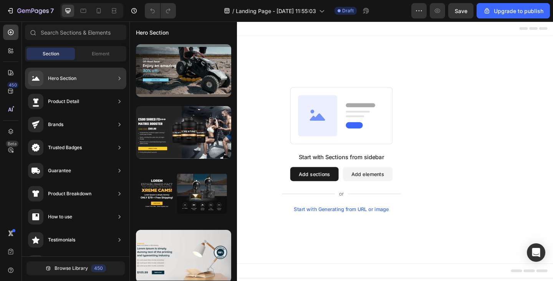
click at [64, 77] on div "Hero Section" at bounding box center [62, 79] width 28 height 8
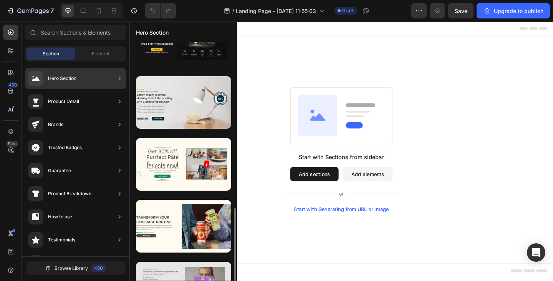
scroll to position [230, 0]
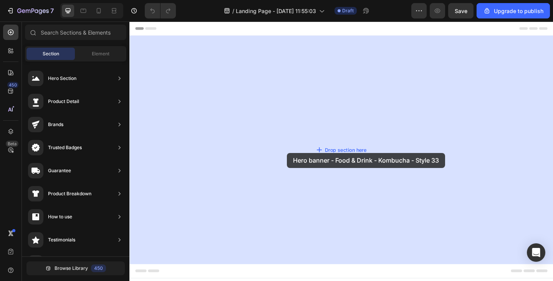
drag, startPoint x: 310, startPoint y: 180, endPoint x: 300, endPoint y: 164, distance: 19.0
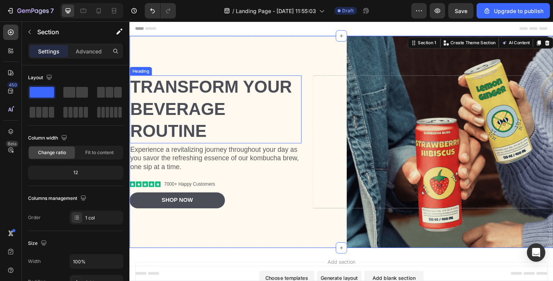
click at [217, 108] on h2 "Transform Your Beverage Routine" at bounding box center [222, 116] width 187 height 73
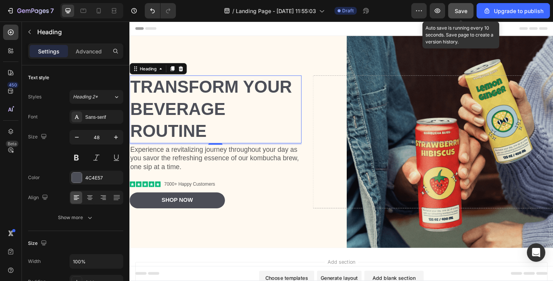
click at [462, 14] on span "Save" at bounding box center [461, 11] width 13 height 7
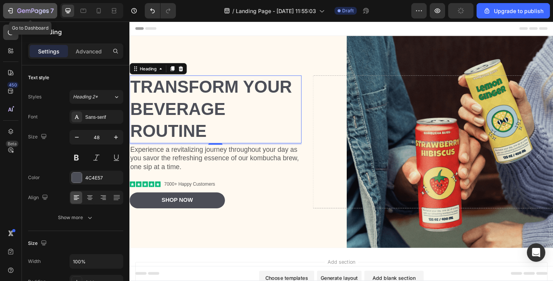
click at [8, 9] on icon "button" at bounding box center [11, 11] width 8 height 8
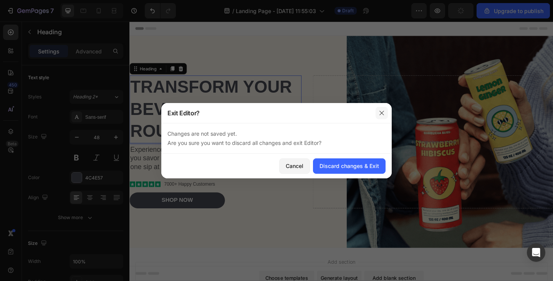
click at [384, 113] on icon "button" at bounding box center [382, 113] width 6 height 6
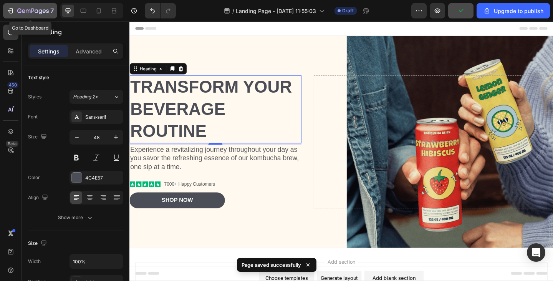
click at [13, 5] on button "7" at bounding box center [30, 10] width 54 height 15
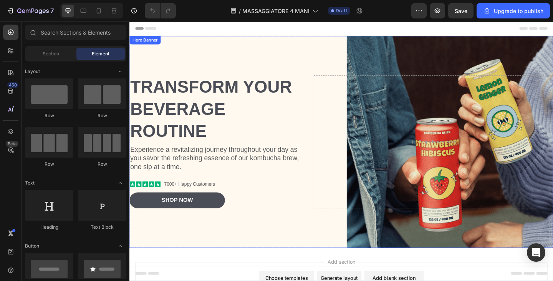
click at [181, 105] on h2 "Transform Your Beverage Routine" at bounding box center [222, 116] width 187 height 73
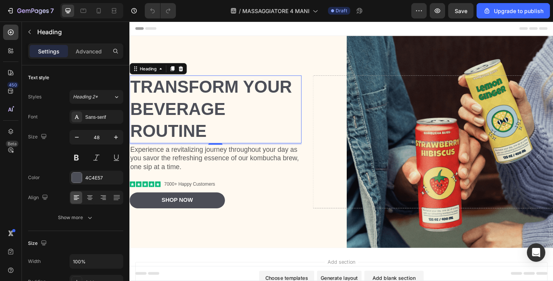
click at [216, 108] on h2 "Transform Your Beverage Routine" at bounding box center [222, 116] width 187 height 73
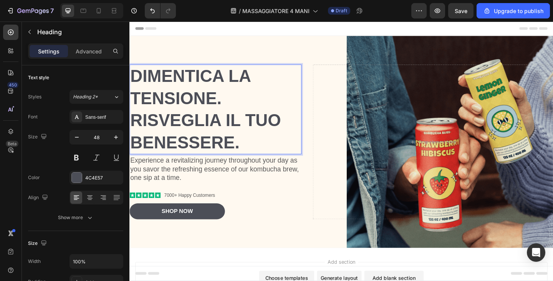
click at [238, 104] on p "Dimentica la tensione. Risveglia il tuo benessere." at bounding box center [222, 117] width 185 height 96
click at [257, 143] on p "Dimentica la tensione Risveglia il tuo benessere." at bounding box center [222, 117] width 185 height 96
click at [77, 142] on button "button" at bounding box center [77, 137] width 14 height 14
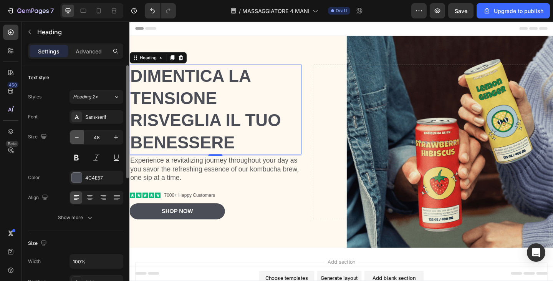
click at [77, 142] on button "button" at bounding box center [77, 137] width 14 height 14
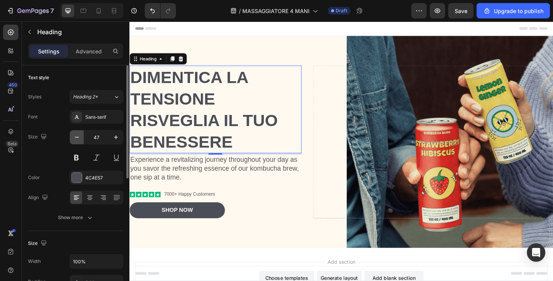
click at [77, 142] on button "button" at bounding box center [77, 137] width 14 height 14
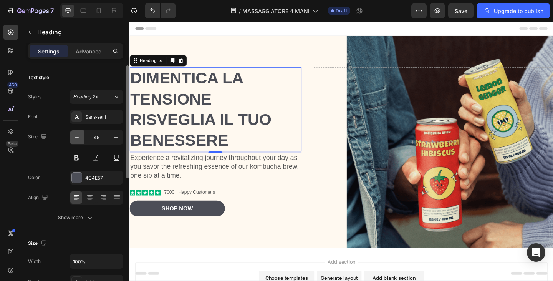
click at [77, 142] on button "button" at bounding box center [77, 137] width 14 height 14
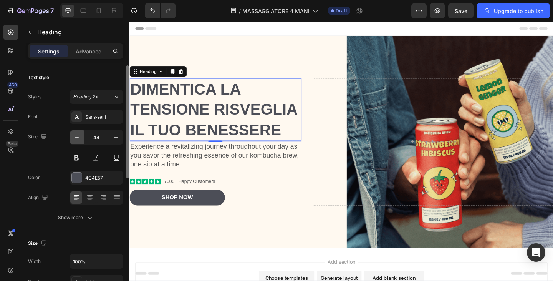
click at [77, 142] on button "button" at bounding box center [77, 137] width 14 height 14
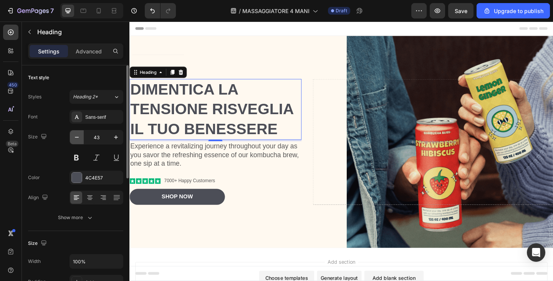
click at [77, 142] on button "button" at bounding box center [77, 137] width 14 height 14
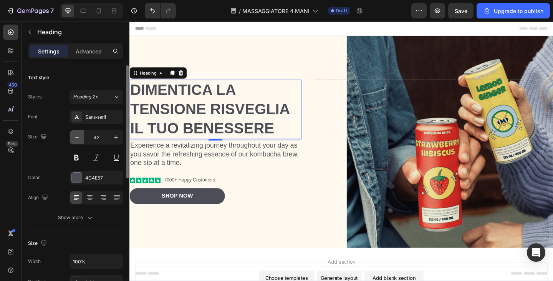
click at [77, 142] on button "button" at bounding box center [77, 137] width 14 height 14
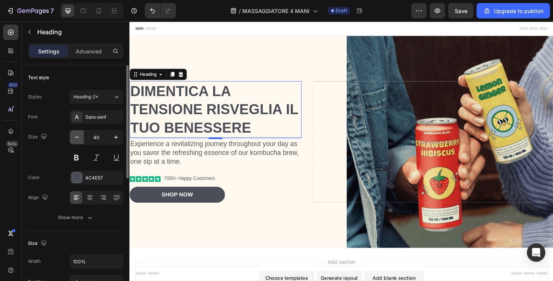
click at [77, 142] on button "button" at bounding box center [77, 137] width 14 height 14
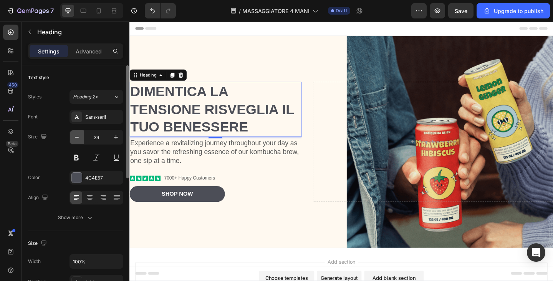
click at [77, 142] on button "button" at bounding box center [77, 137] width 14 height 14
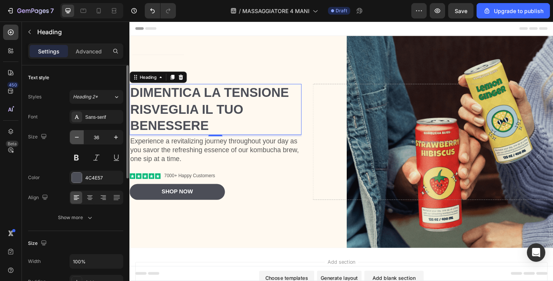
click at [77, 142] on button "button" at bounding box center [77, 137] width 14 height 14
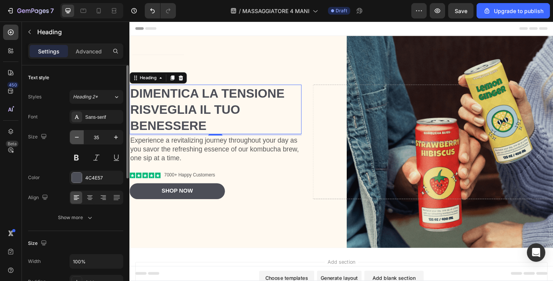
click at [77, 142] on button "button" at bounding box center [77, 137] width 14 height 14
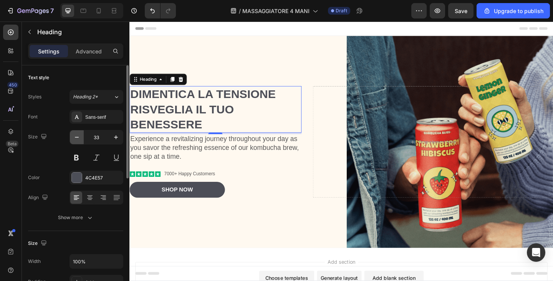
click at [77, 142] on button "button" at bounding box center [77, 137] width 14 height 14
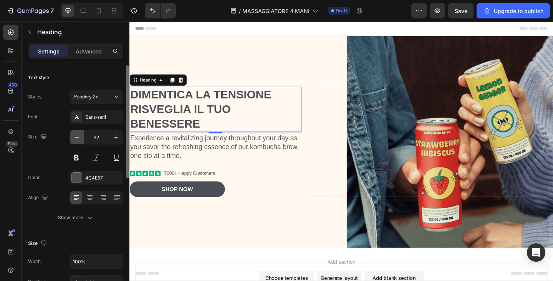
click at [77, 142] on button "button" at bounding box center [77, 137] width 14 height 14
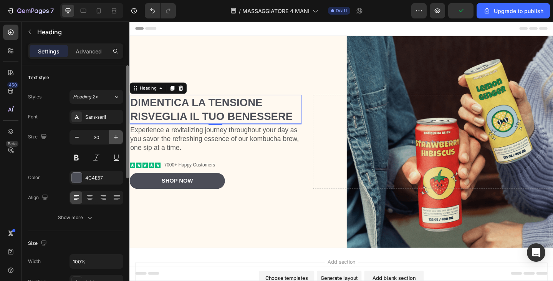
click at [114, 137] on icon "button" at bounding box center [116, 137] width 4 height 4
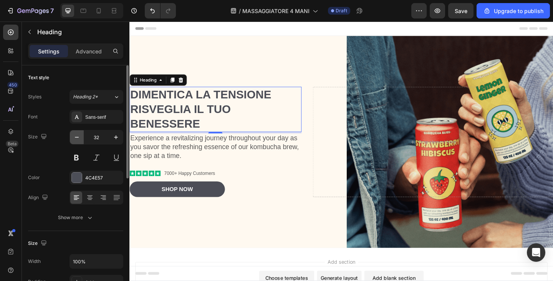
click at [80, 137] on icon "button" at bounding box center [77, 137] width 8 height 8
type input "31"
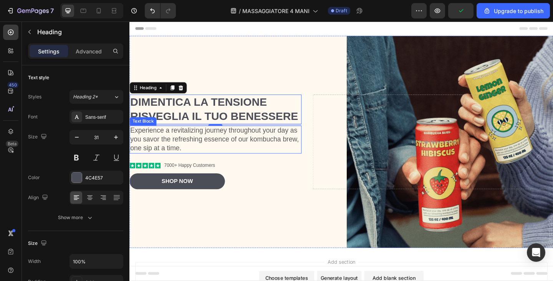
click at [167, 147] on p "Experience a revitalizing journey throughout your day as you savor the refreshi…" at bounding box center [222, 150] width 185 height 28
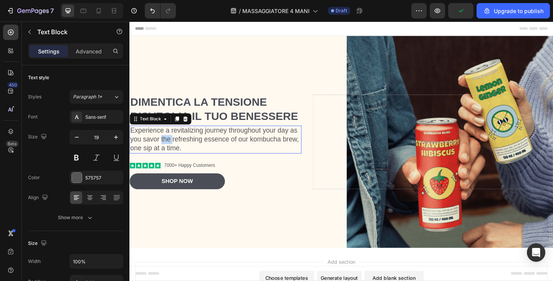
click at [167, 147] on p "Experience a revitalizing journey throughout your day as you savor the refreshi…" at bounding box center [222, 150] width 185 height 28
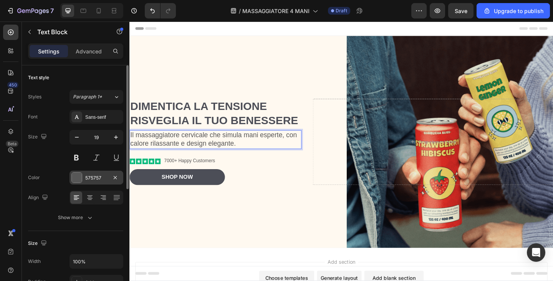
click at [93, 177] on div "575757" at bounding box center [96, 177] width 22 height 7
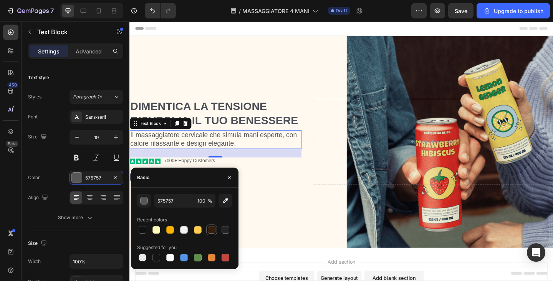
click at [211, 230] on div at bounding box center [212, 230] width 8 height 8
type input "361E0D"
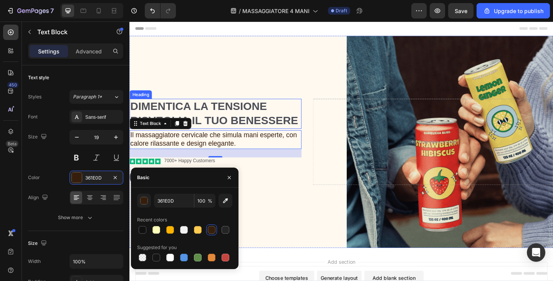
click at [220, 124] on p "Dimentica la tensione Risveglia il tuo benessere" at bounding box center [222, 121] width 185 height 31
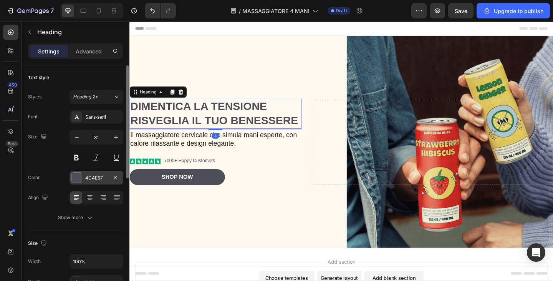
click at [103, 175] on div "4C4E57" at bounding box center [96, 177] width 22 height 7
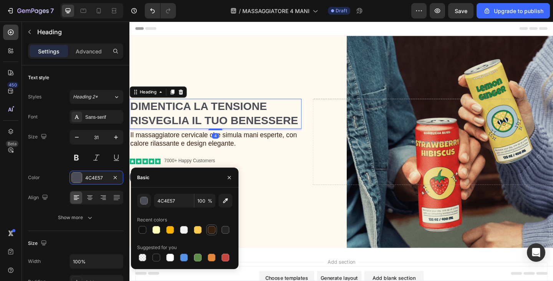
click at [214, 227] on div at bounding box center [212, 230] width 8 height 8
type input "361E0D"
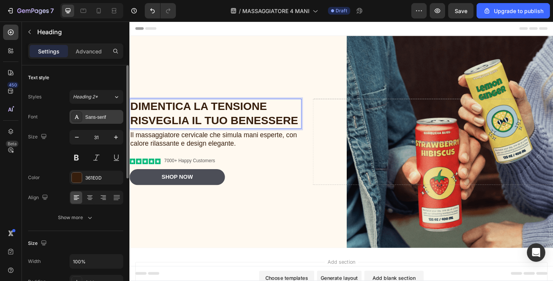
click at [98, 119] on div "Sans-serif" at bounding box center [103, 117] width 36 height 7
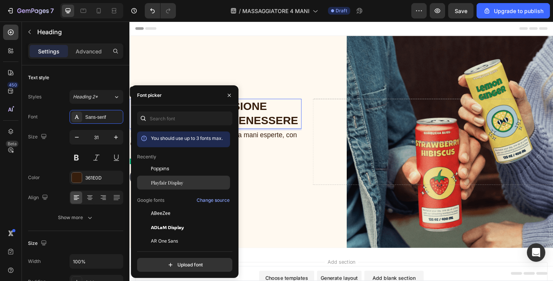
click at [183, 180] on div "Playfair Display" at bounding box center [190, 182] width 78 height 7
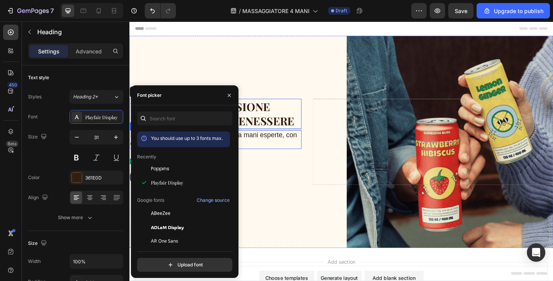
click at [267, 144] on p "Il massaggiatore cervicale che simula mani esperte, con calore rilassante e des…" at bounding box center [222, 150] width 185 height 19
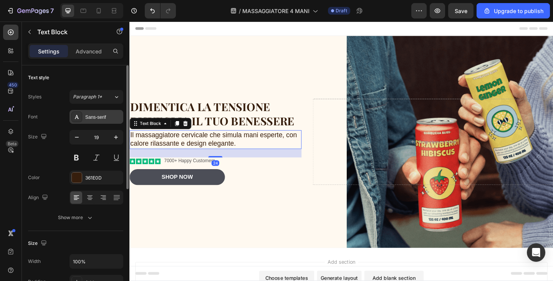
click at [93, 120] on div "Sans-serif" at bounding box center [103, 117] width 36 height 7
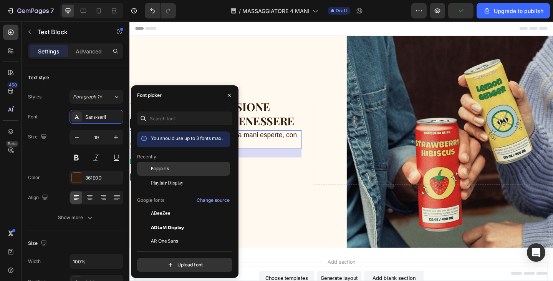
click at [171, 167] on div "Poppins" at bounding box center [190, 168] width 78 height 7
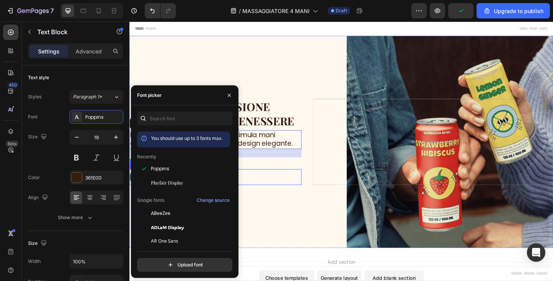
click at [287, 197] on div "Shop Now Button" at bounding box center [222, 190] width 187 height 17
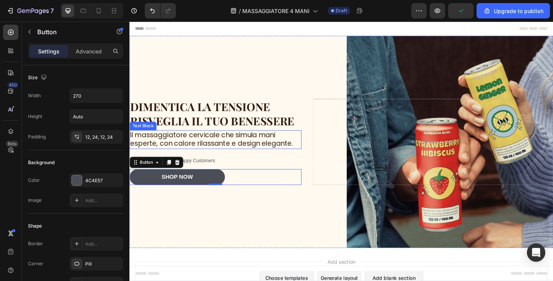
click at [295, 143] on p "Il massaggiatore cervicale che simula mani esperte, con calore rilassante e des…" at bounding box center [222, 150] width 185 height 19
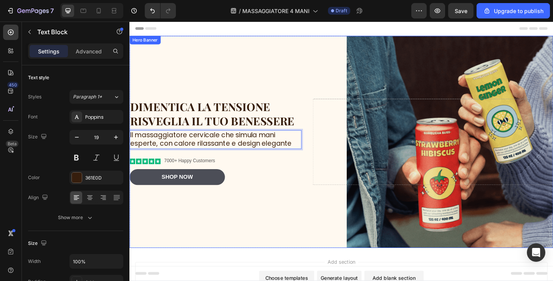
click at [454, 65] on div "Background Image" at bounding box center [359, 152] width 461 height 230
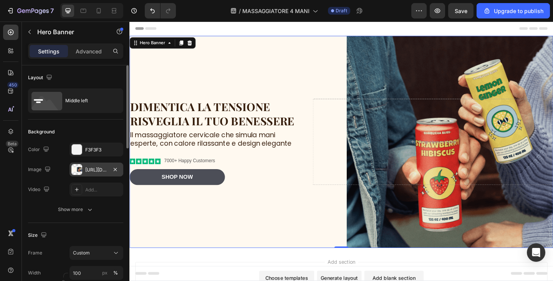
click at [91, 162] on div "[URL][DOMAIN_NAME]" at bounding box center [97, 169] width 54 height 14
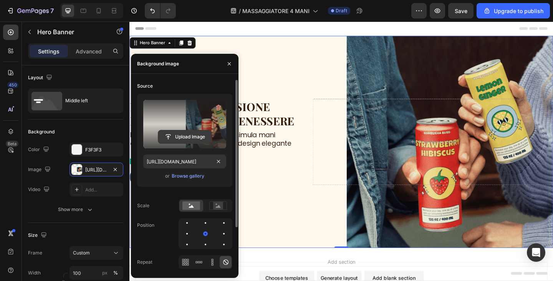
click at [195, 132] on input "file" at bounding box center [184, 136] width 53 height 13
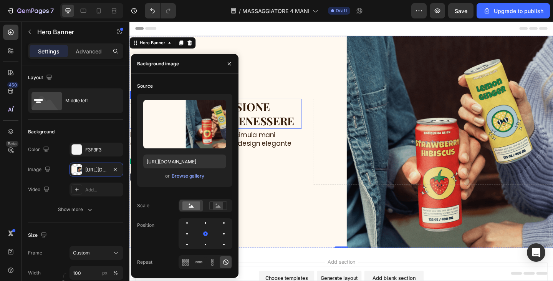
click at [286, 134] on p "Dimentica la tensione Risveglia il tuo benessere" at bounding box center [222, 121] width 185 height 31
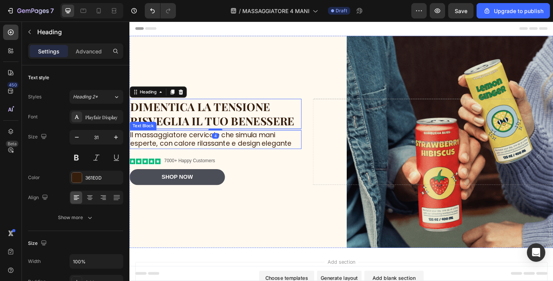
click at [275, 152] on p "Il massaggiatore cervicale che simula mani esperte, con calore rilassante e des…" at bounding box center [222, 150] width 185 height 19
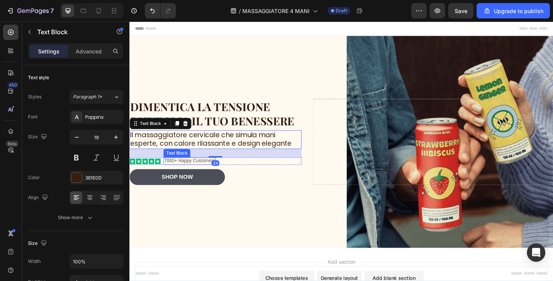
click at [174, 173] on p "7000+ Happy Customers" at bounding box center [194, 173] width 55 height 7
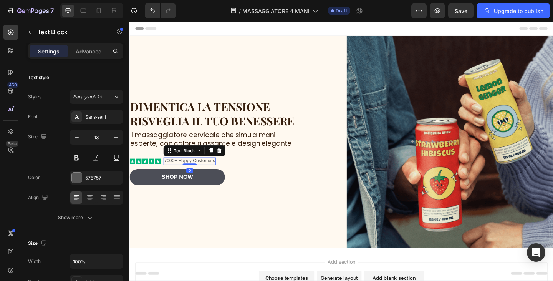
click at [174, 173] on p "7000+ Happy Customers" at bounding box center [194, 173] width 55 height 7
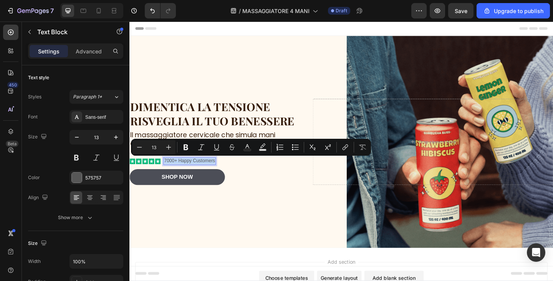
click at [174, 173] on p "7000+ Happy Customers" at bounding box center [194, 173] width 55 height 7
click at [177, 174] on p "7000+ Happy Customers" at bounding box center [194, 173] width 55 height 7
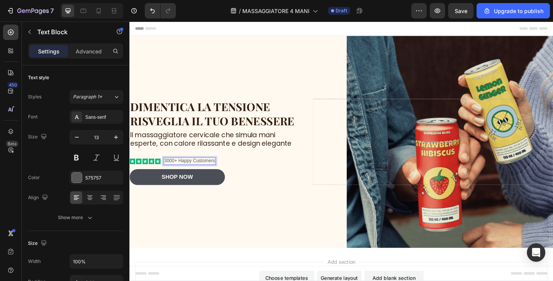
click at [197, 175] on p "3000+ Happy Customers" at bounding box center [194, 173] width 55 height 7
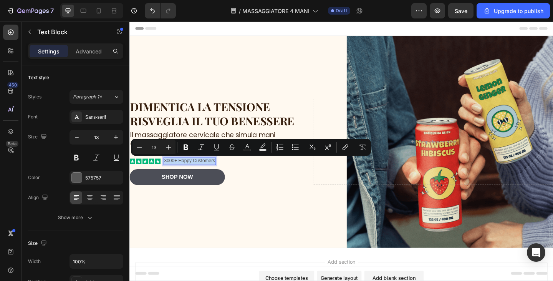
click at [211, 176] on p "3000+ Happy Customers" at bounding box center [194, 173] width 55 height 7
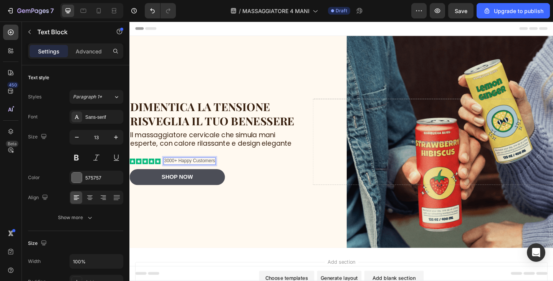
click at [222, 174] on p "3000+ Happy Customers" at bounding box center [194, 173] width 55 height 7
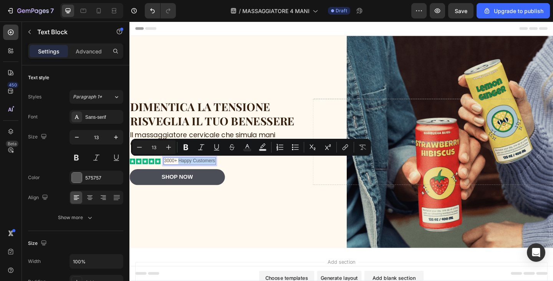
drag, startPoint x: 222, startPoint y: 174, endPoint x: 183, endPoint y: 175, distance: 39.6
click at [183, 175] on p "3000+ Happy Customers" at bounding box center [194, 173] width 55 height 7
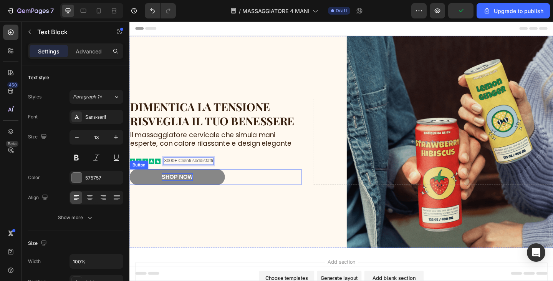
click at [192, 192] on div "Shop Now" at bounding box center [181, 191] width 34 height 8
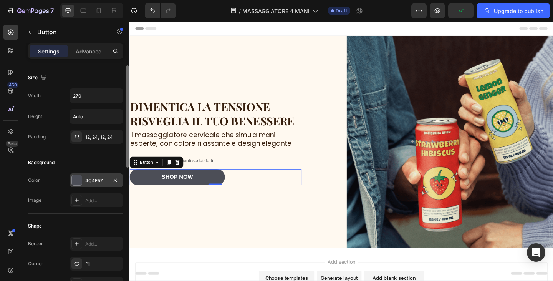
click at [99, 176] on div "4C4E57" at bounding box center [97, 180] width 54 height 14
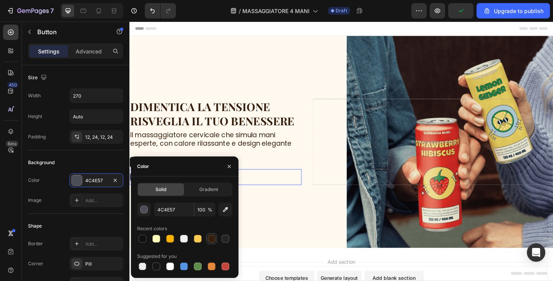
click at [211, 237] on div at bounding box center [212, 239] width 8 height 8
type input "361E0D"
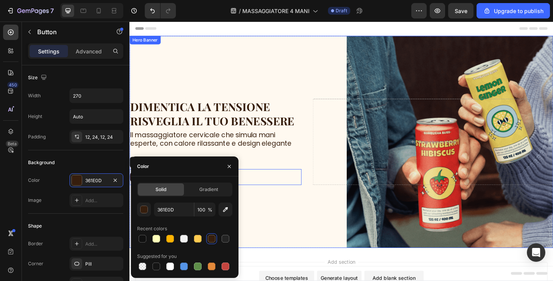
click at [281, 227] on div "Background Image" at bounding box center [359, 152] width 461 height 230
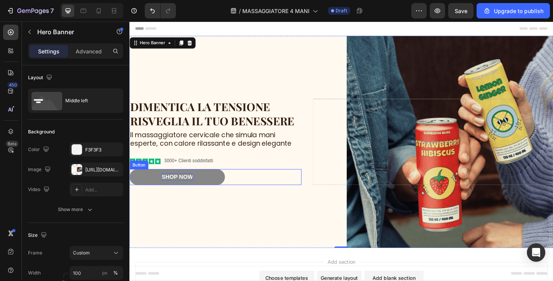
click at [195, 187] on div "Shop Now" at bounding box center [181, 191] width 34 height 8
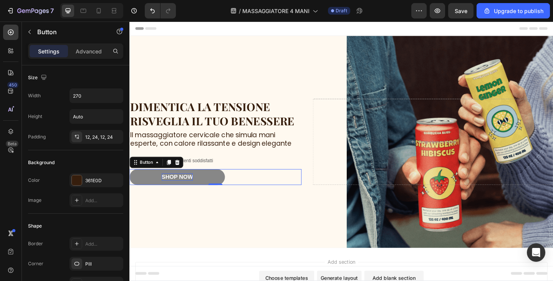
click at [195, 187] on div "Shop Now" at bounding box center [181, 191] width 34 height 8
click at [195, 187] on p "Shop Now" at bounding box center [181, 191] width 34 height 8
click at [129, 182] on button "ACQUISTA O" at bounding box center [181, 190] width 104 height 17
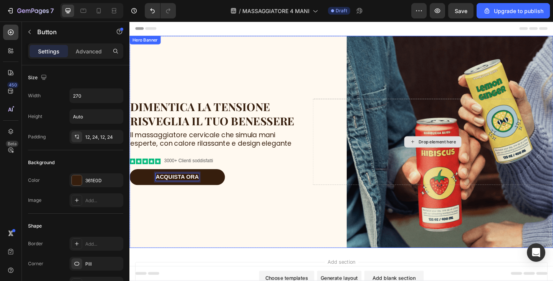
click at [402, 69] on div "Background Image" at bounding box center [359, 152] width 461 height 230
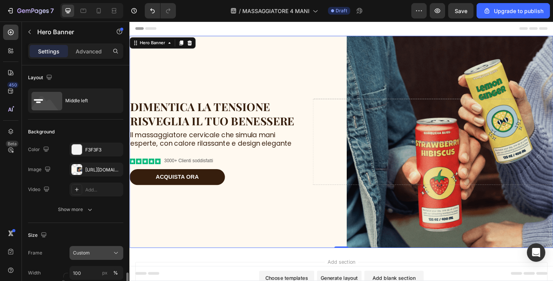
scroll to position [154, 0]
